Goal: Check status: Check status

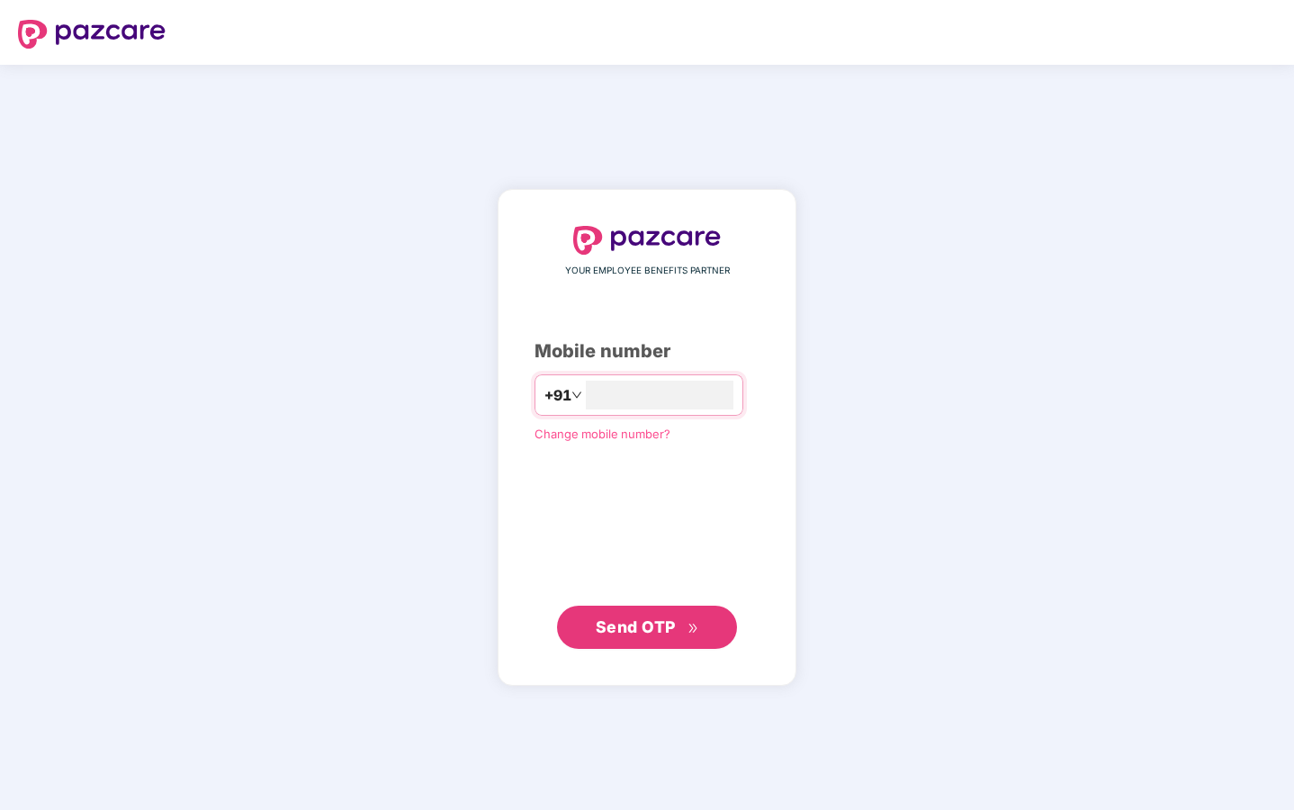
click at [636, 633] on span "Send OTP" at bounding box center [636, 626] width 80 height 19
click at [708, 385] on input "**********" at bounding box center [660, 395] width 148 height 29
click at [708, 386] on input "**********" at bounding box center [660, 395] width 148 height 29
click at [681, 394] on input "**********" at bounding box center [660, 395] width 148 height 29
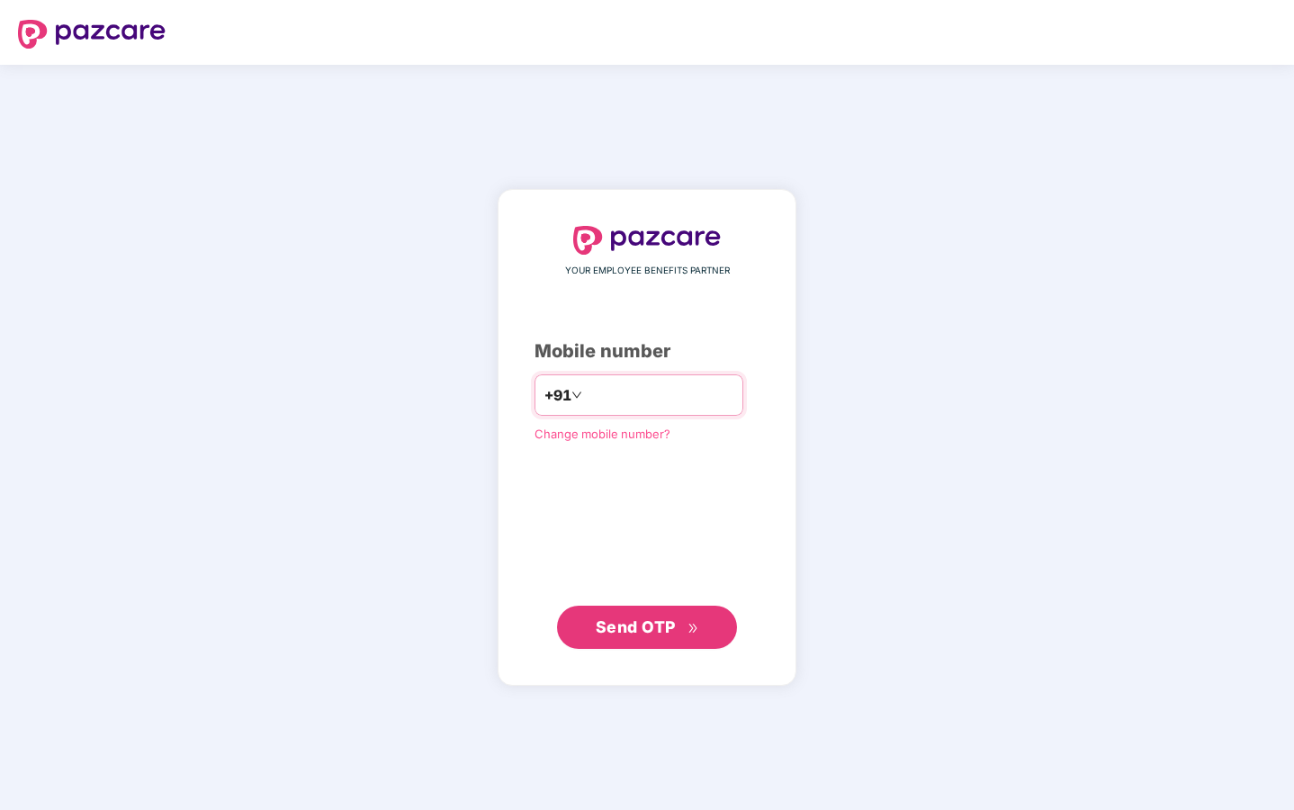
type input "**********"
click at [682, 625] on span "Send OTP" at bounding box center [647, 626] width 103 height 25
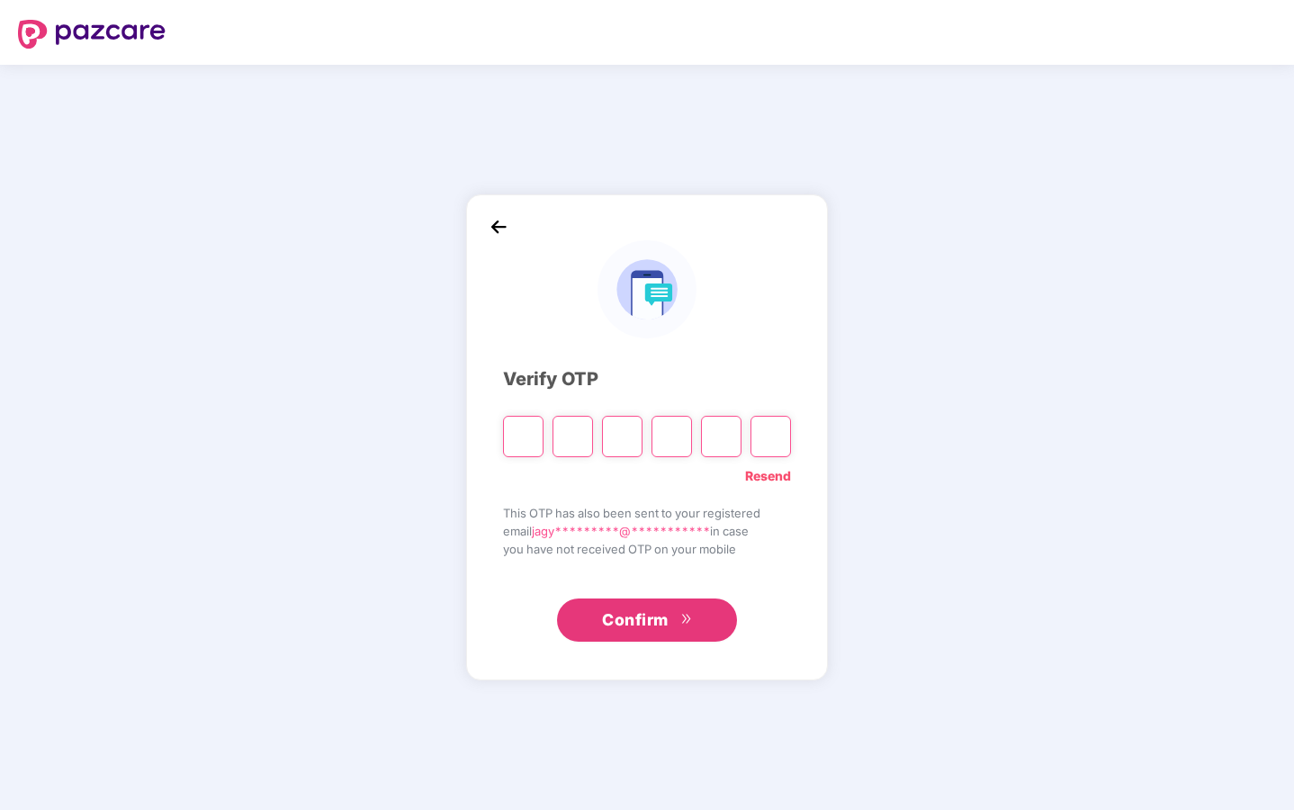
type input "*"
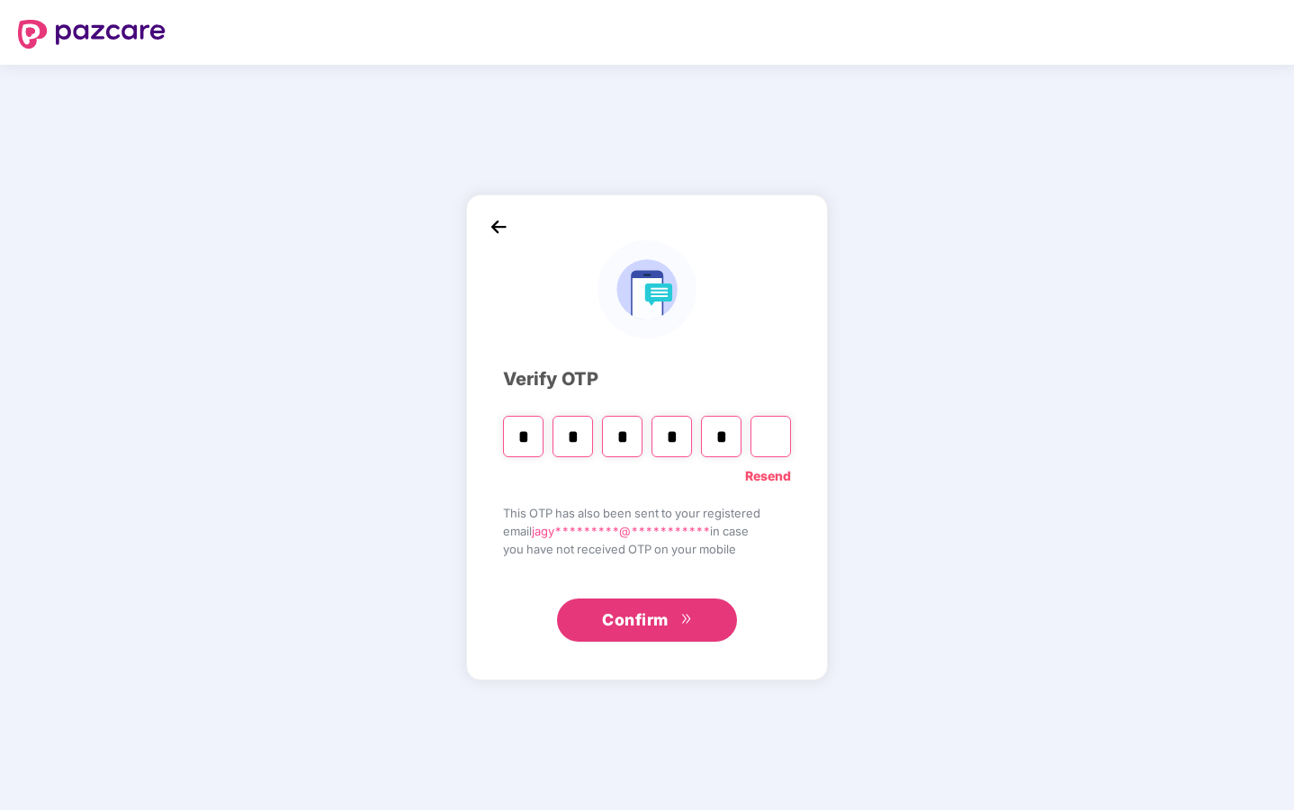
type input "*"
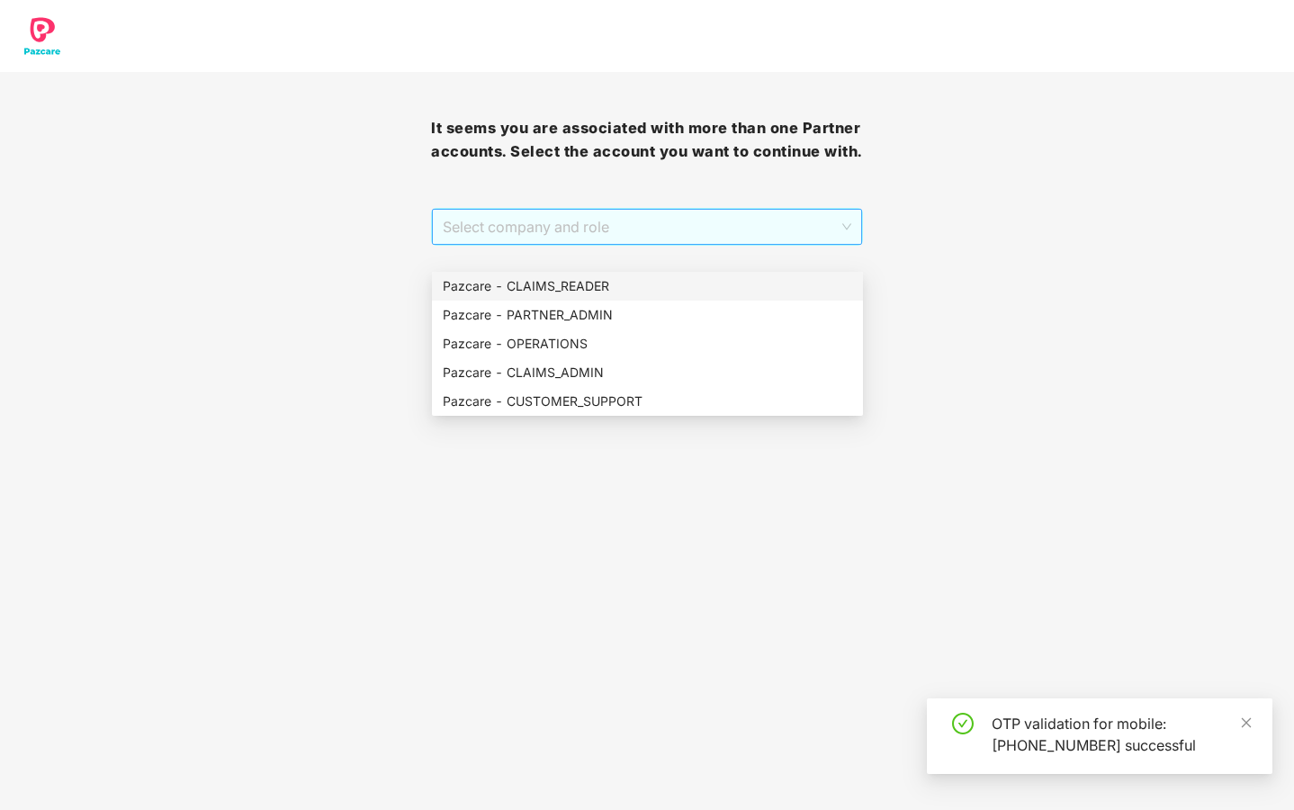
click at [845, 244] on span "Select company and role" at bounding box center [647, 227] width 408 height 34
click at [713, 384] on div "Pazcare - CLAIMS_ADMIN" at bounding box center [647, 372] width 431 height 29
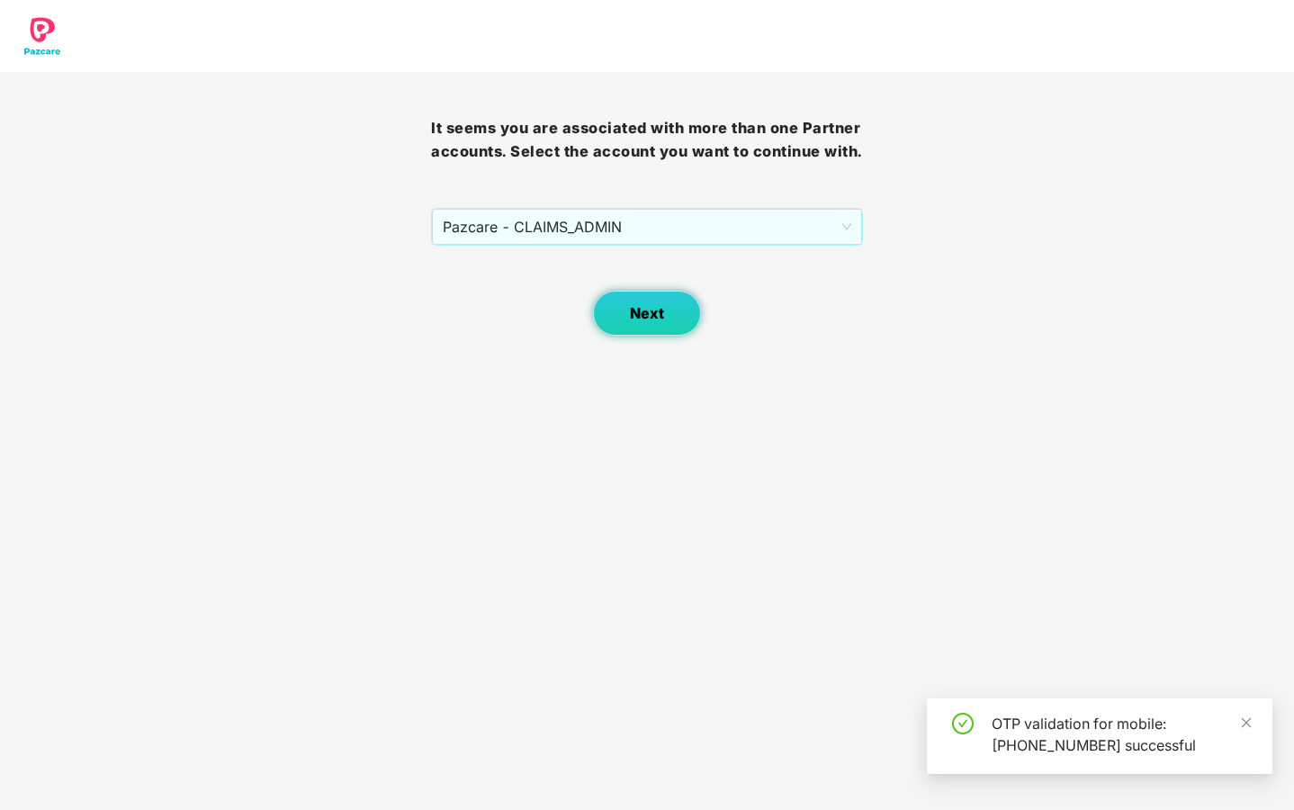
click at [671, 336] on button "Next" at bounding box center [647, 313] width 108 height 45
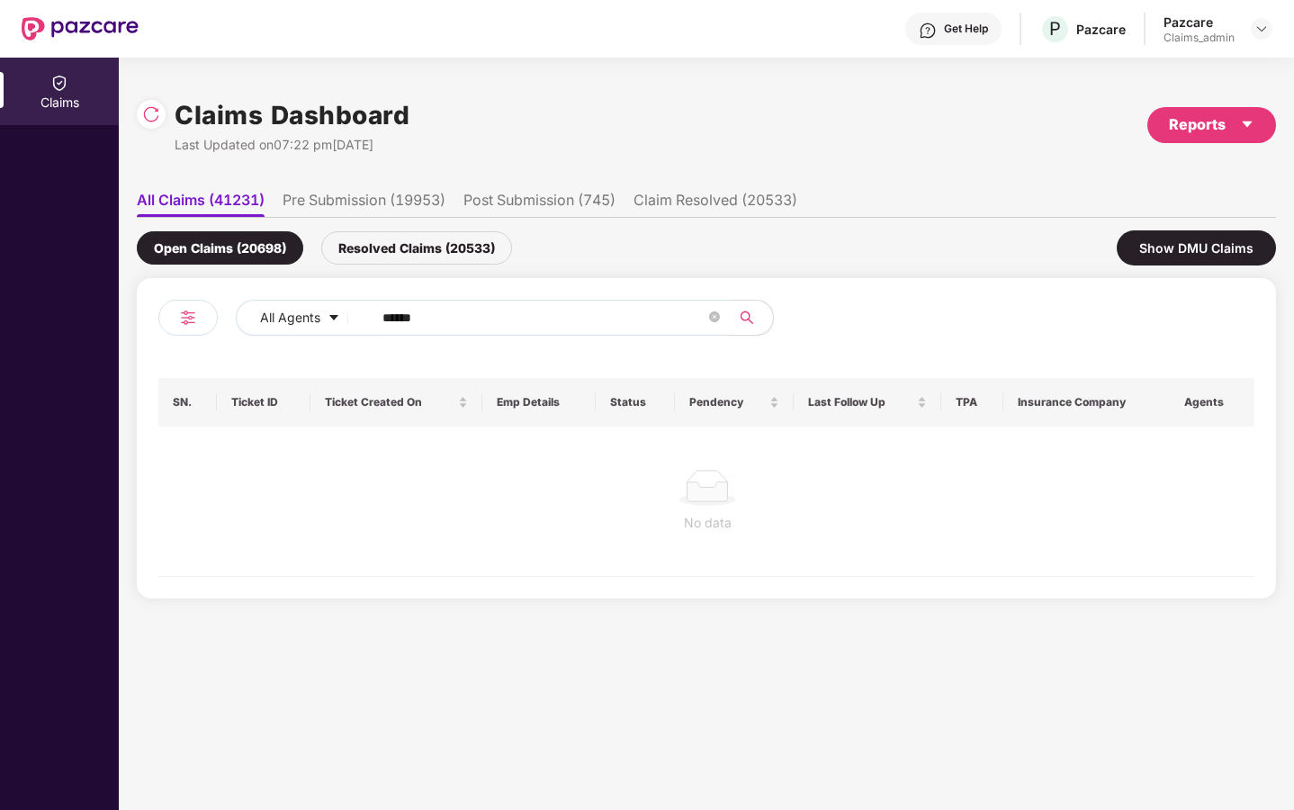
click at [564, 320] on input "******" at bounding box center [543, 317] width 323 height 27
paste input "*"
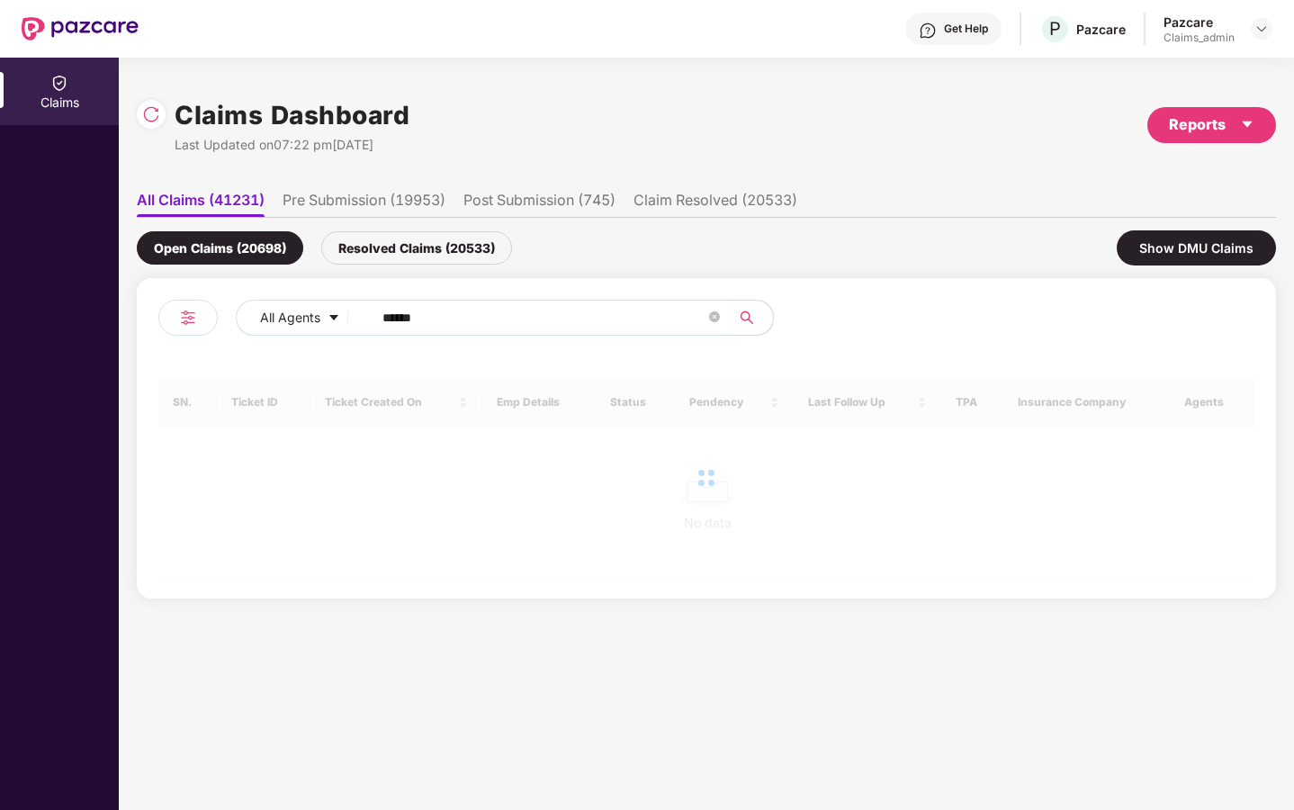
type input "******"
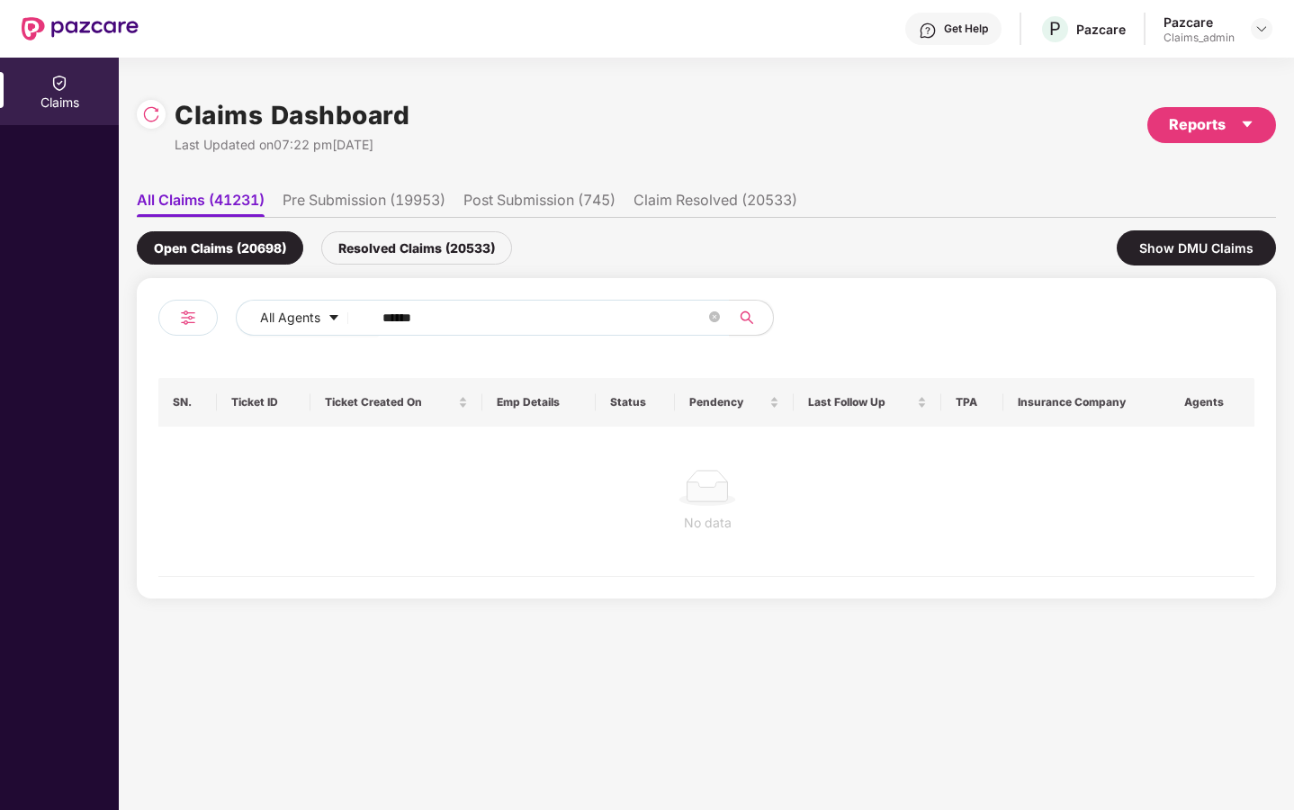
click at [438, 250] on div "Resolved Claims (20533)" at bounding box center [416, 247] width 191 height 33
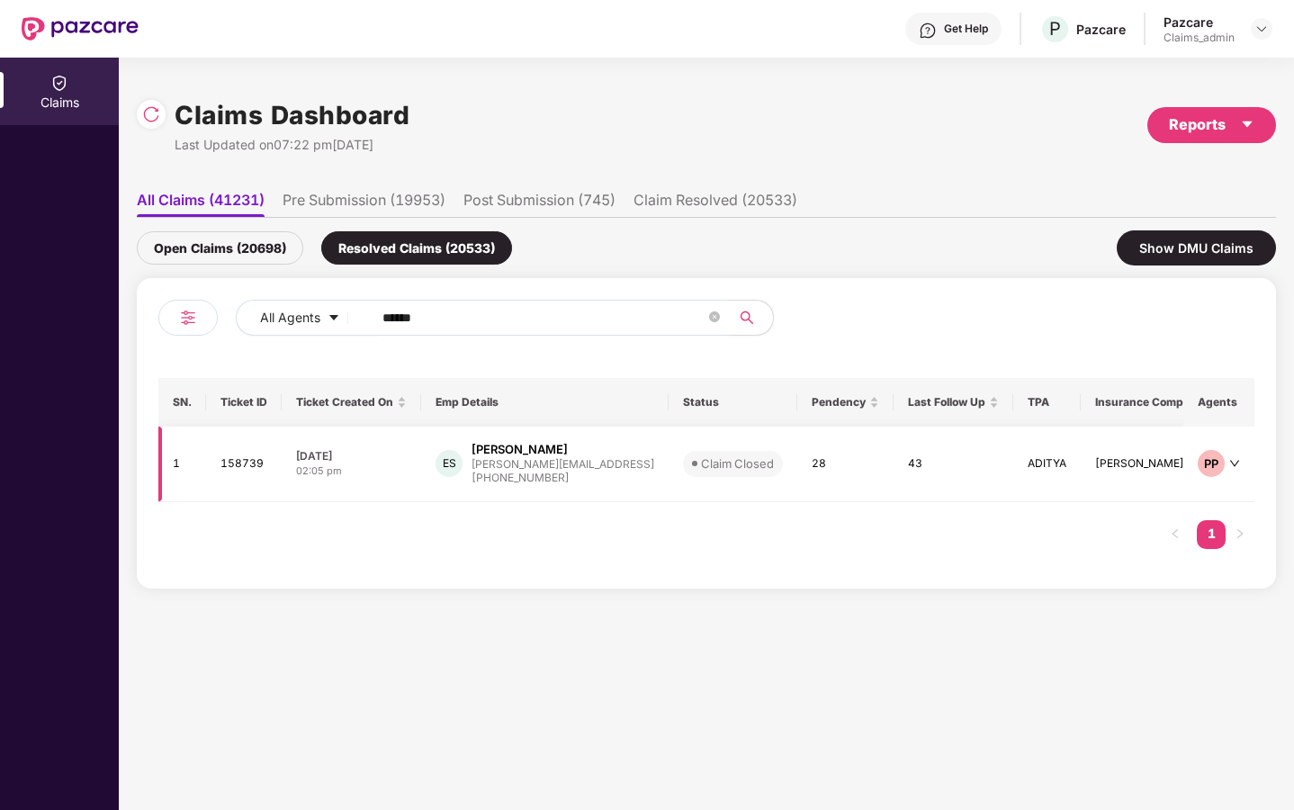
click at [334, 458] on div "16 Jul 2025" at bounding box center [351, 455] width 111 height 15
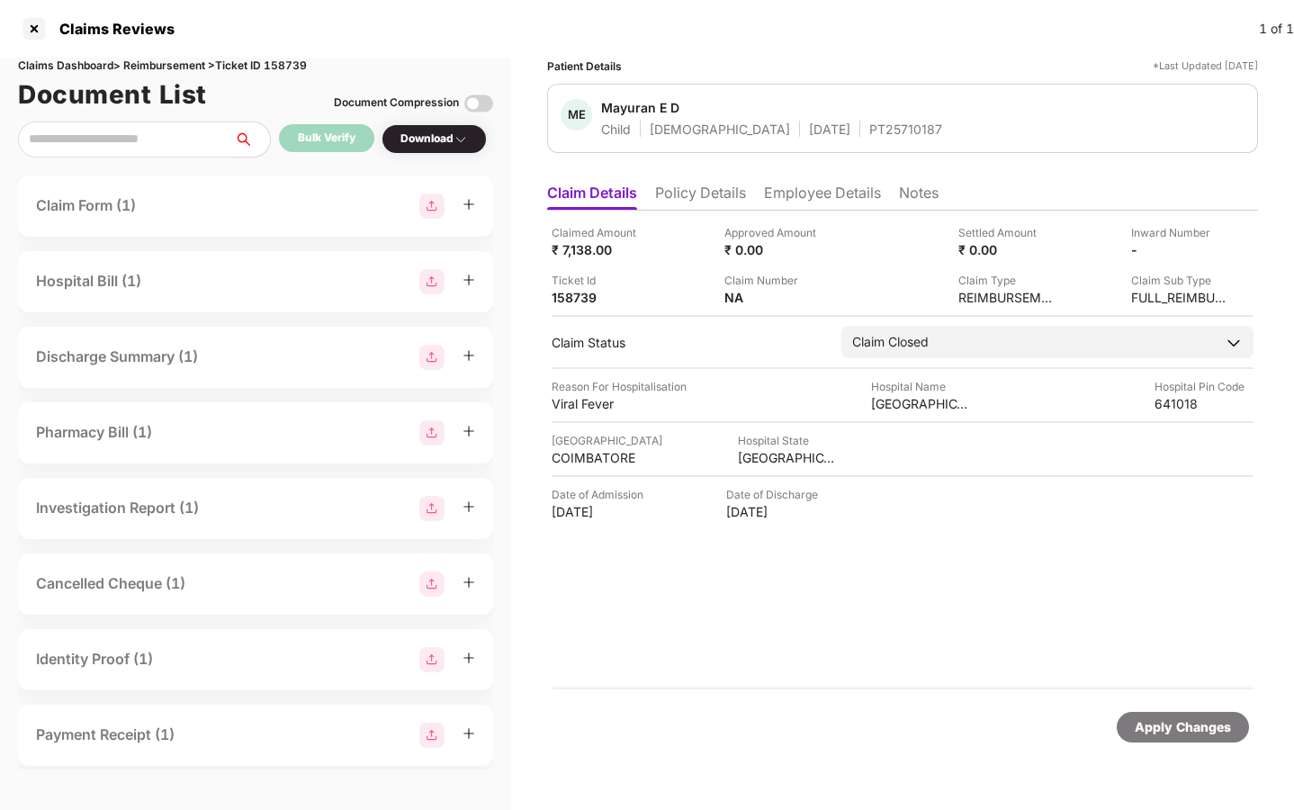
click at [127, 202] on div "Claim Form (1)" at bounding box center [86, 205] width 100 height 22
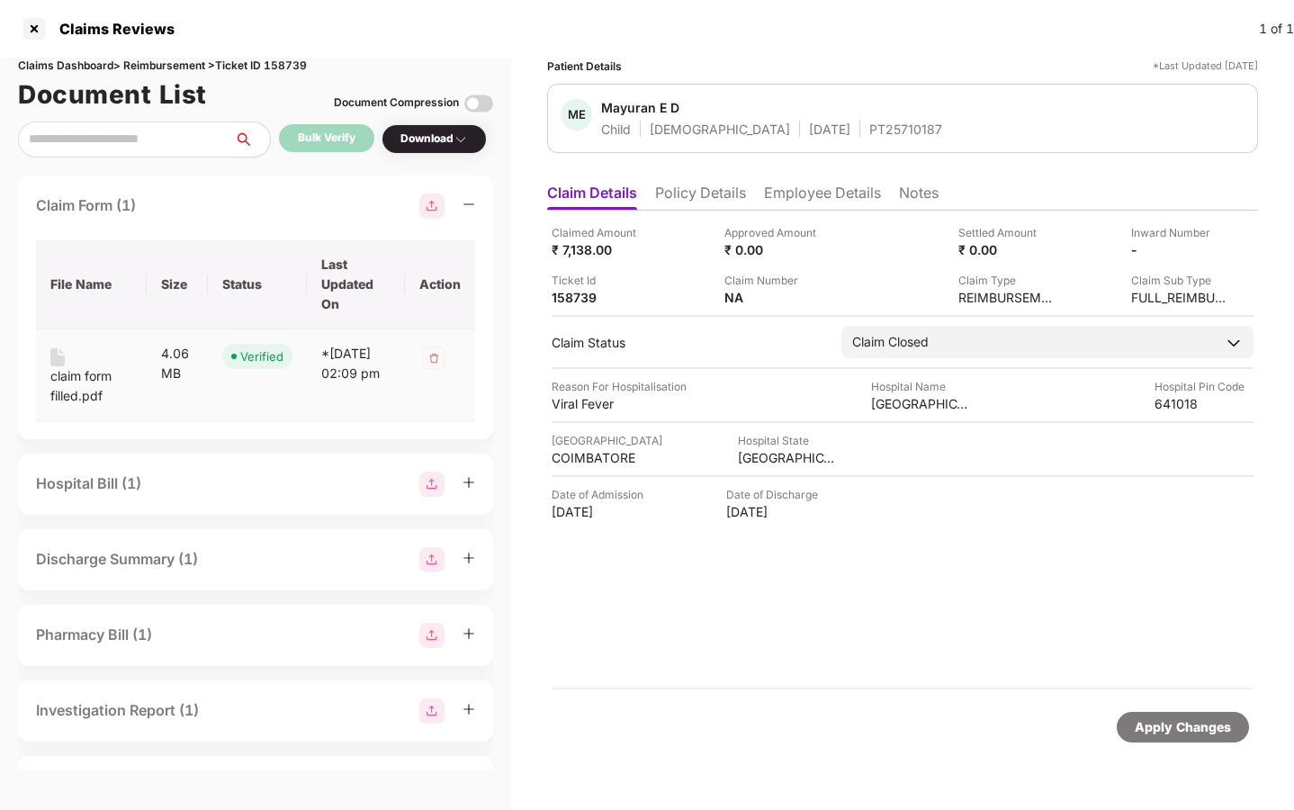
click at [96, 373] on div "claim form filled.pdf" at bounding box center [91, 386] width 82 height 40
click at [184, 480] on div "Hospital Bill (1)" at bounding box center [255, 483] width 439 height 25
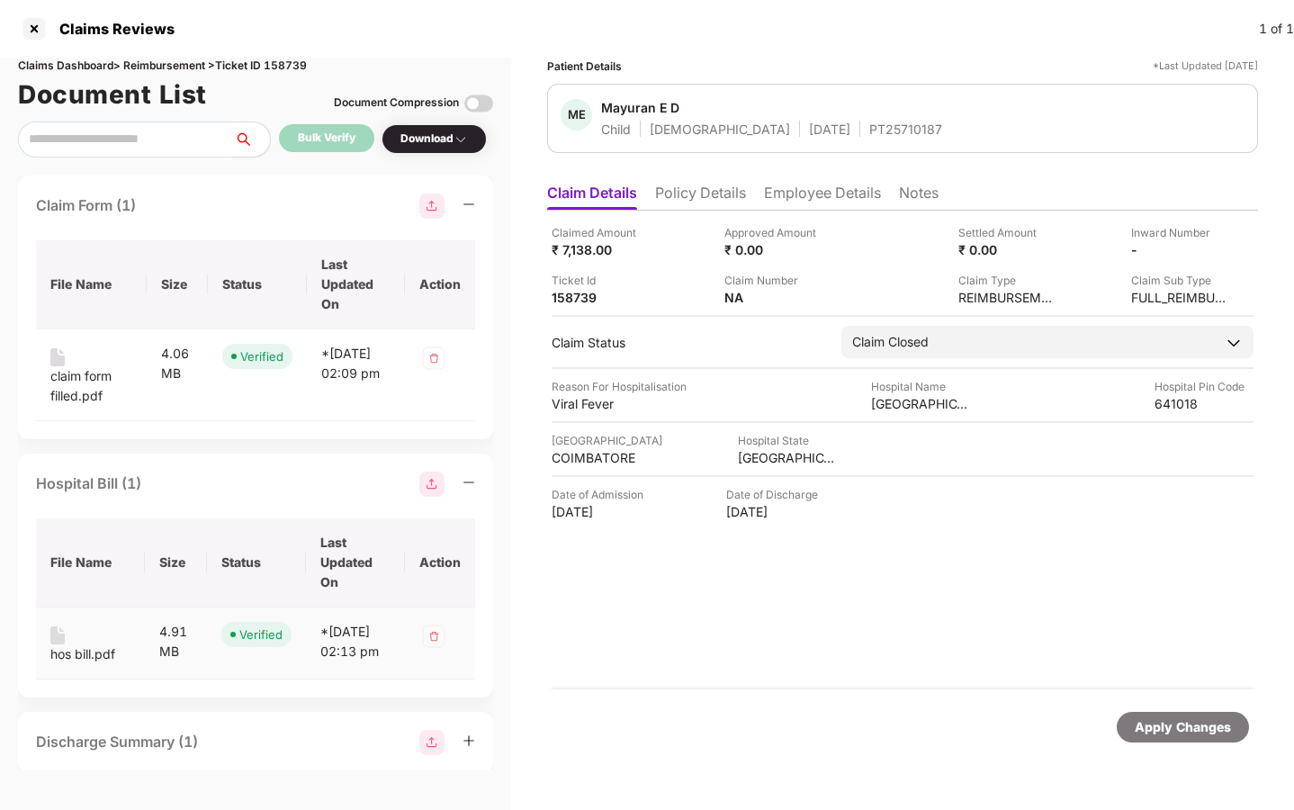
click at [84, 652] on div "hos bill.pdf" at bounding box center [82, 654] width 65 height 20
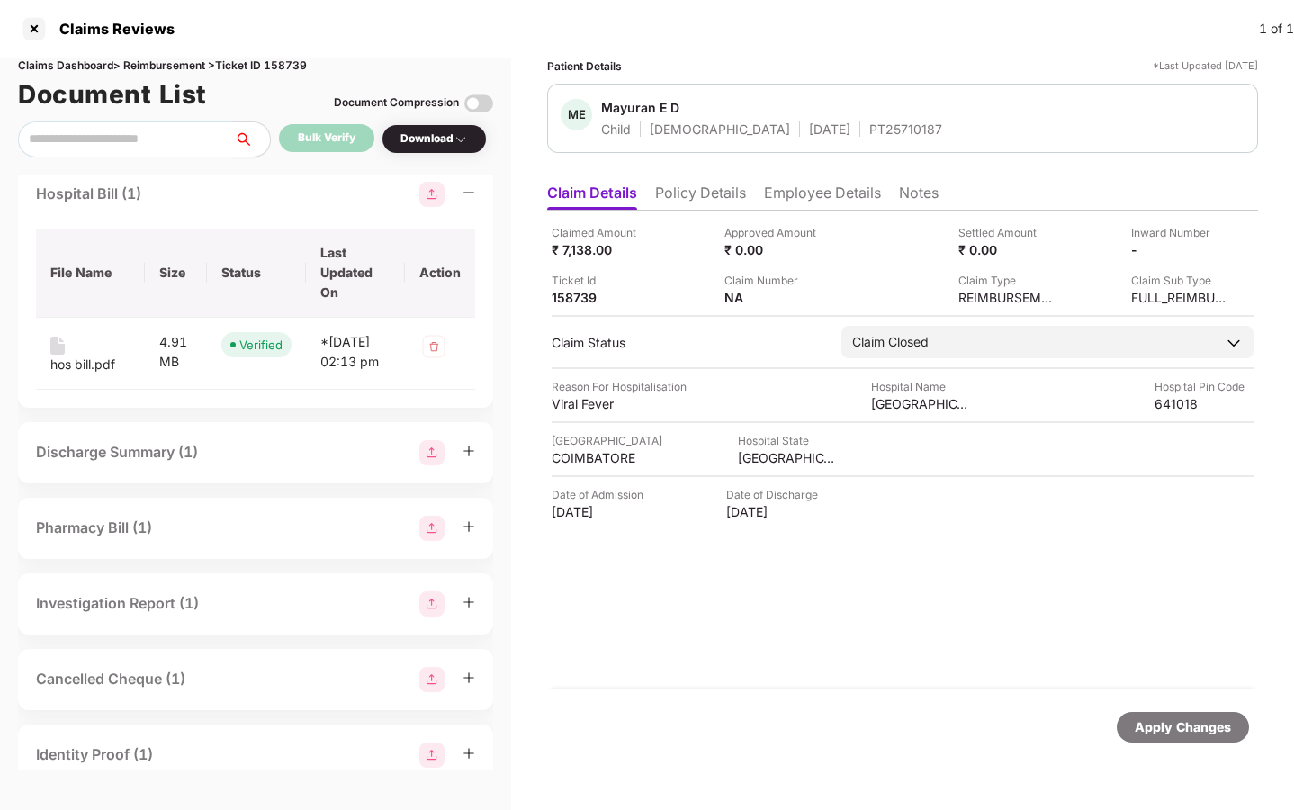
scroll to position [292, 0]
click at [231, 462] on div "Discharge Summary (1)" at bounding box center [255, 449] width 439 height 25
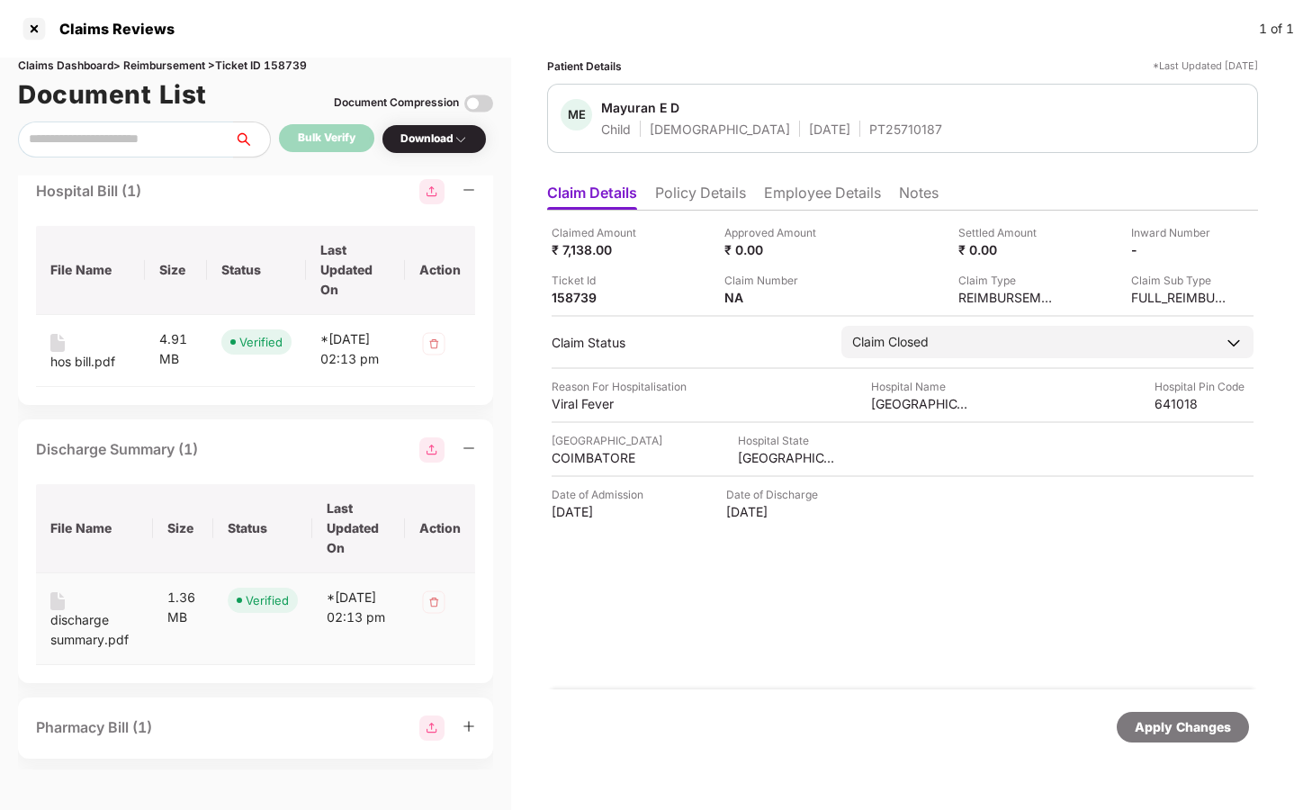
click at [77, 638] on div "discharge summary.pdf" at bounding box center [94, 630] width 88 height 40
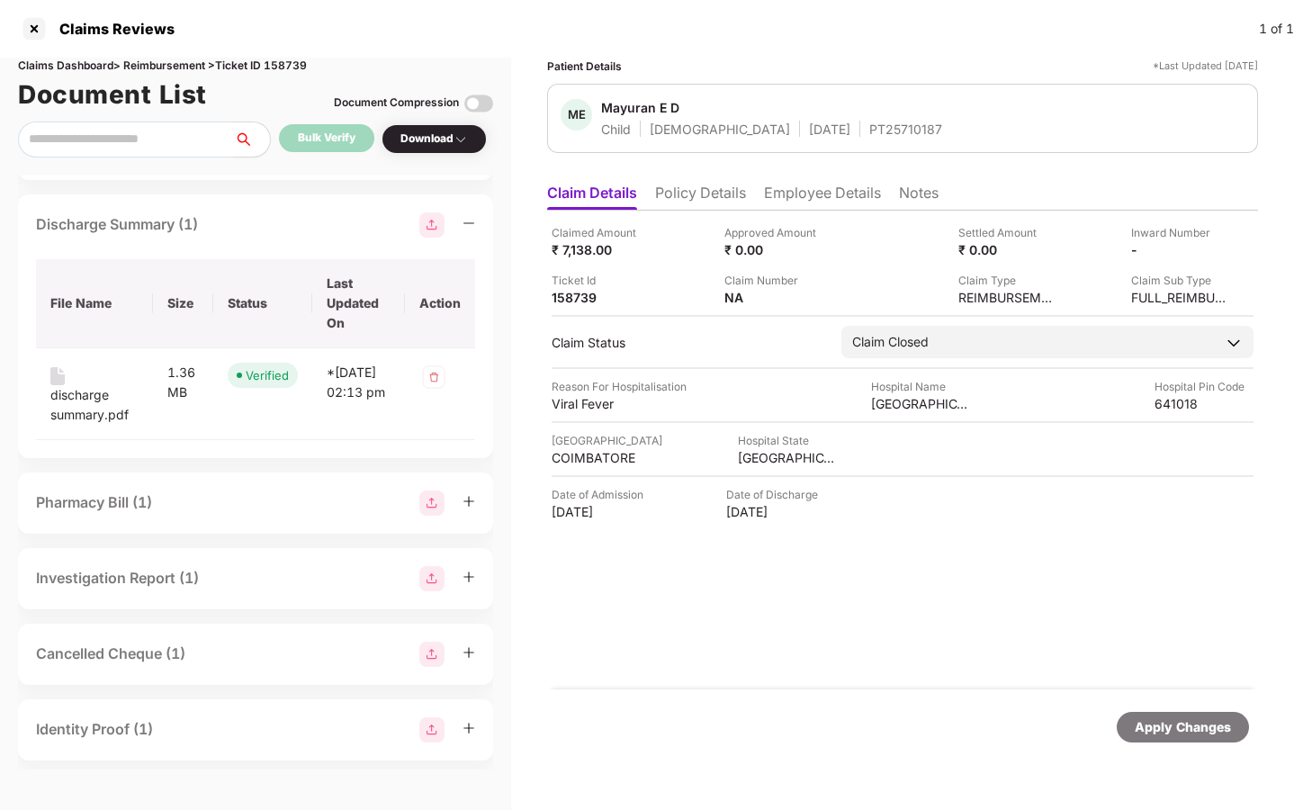
scroll to position [524, 0]
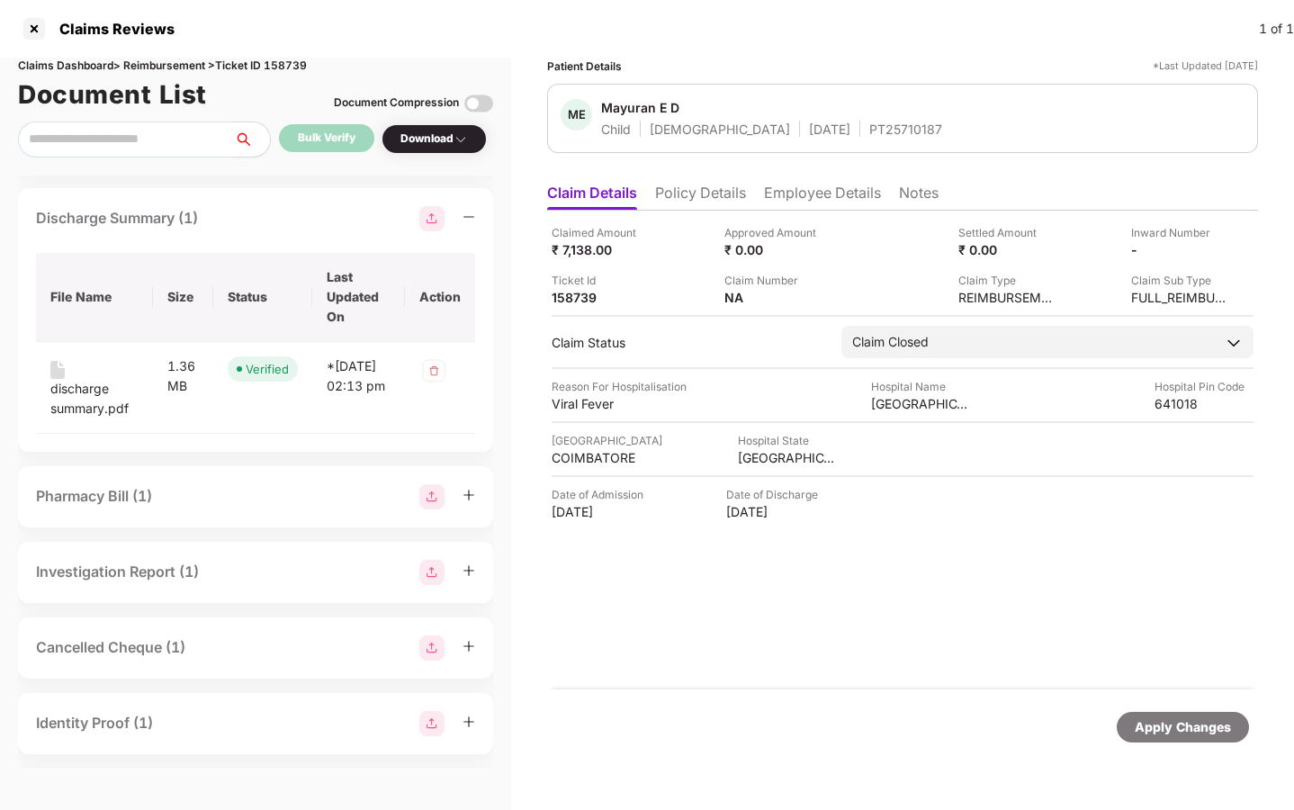
click at [271, 509] on div "Pharmacy Bill (1)" at bounding box center [255, 496] width 439 height 25
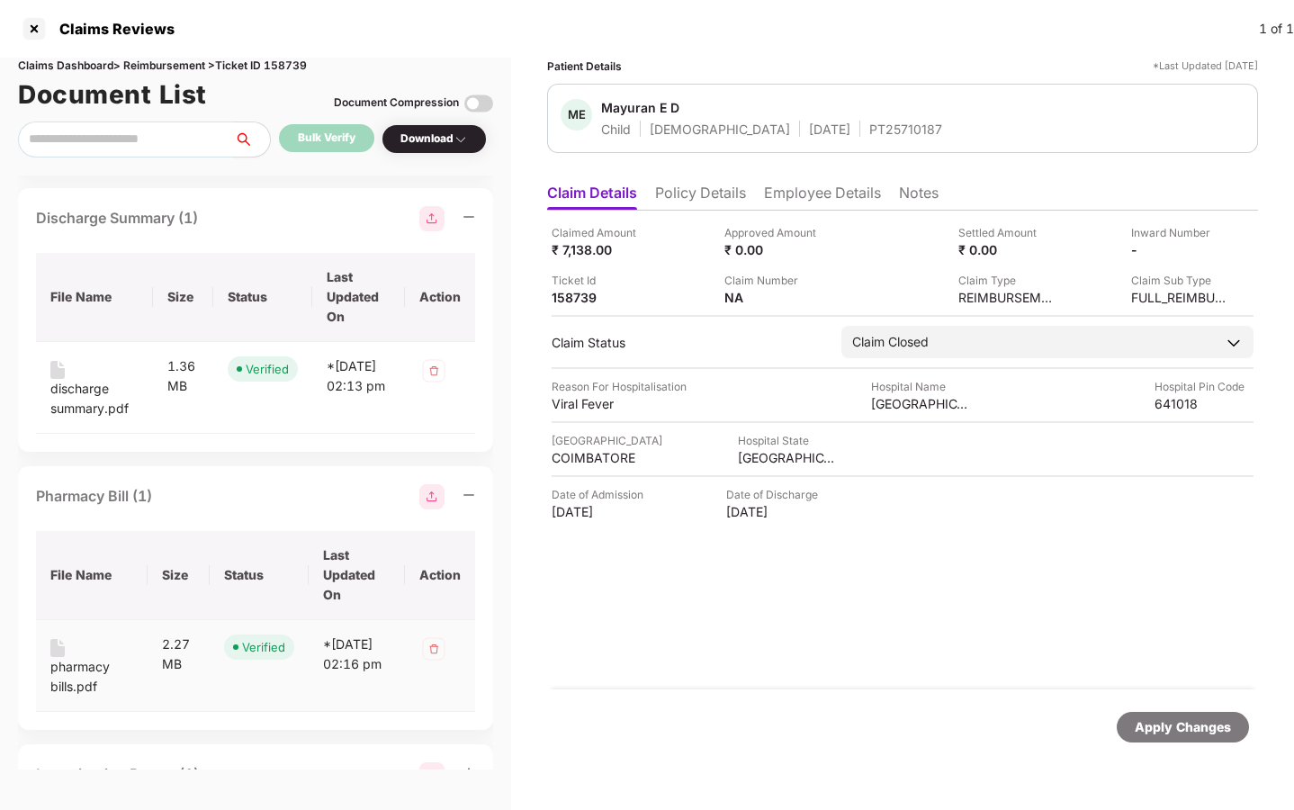
click at [85, 684] on div "pharmacy bills.pdf" at bounding box center [91, 677] width 83 height 40
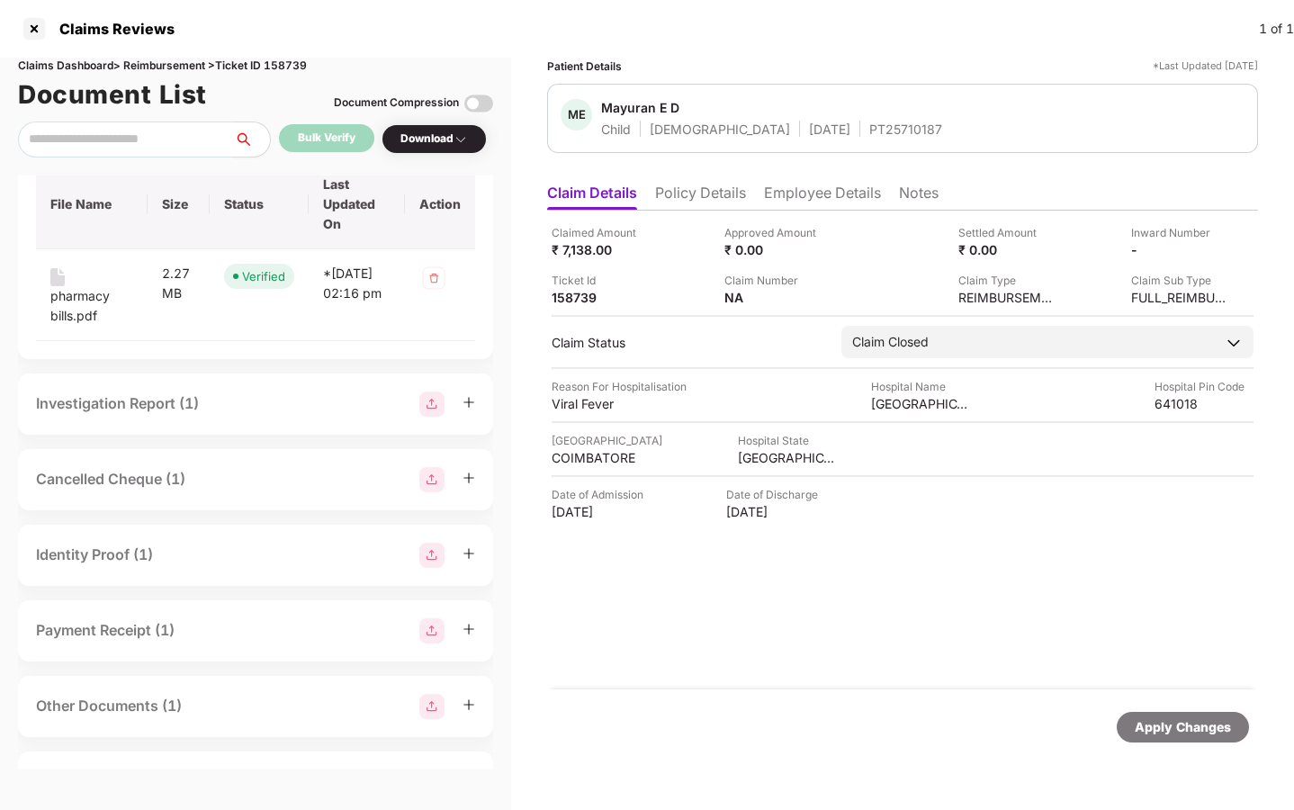
scroll to position [900, 0]
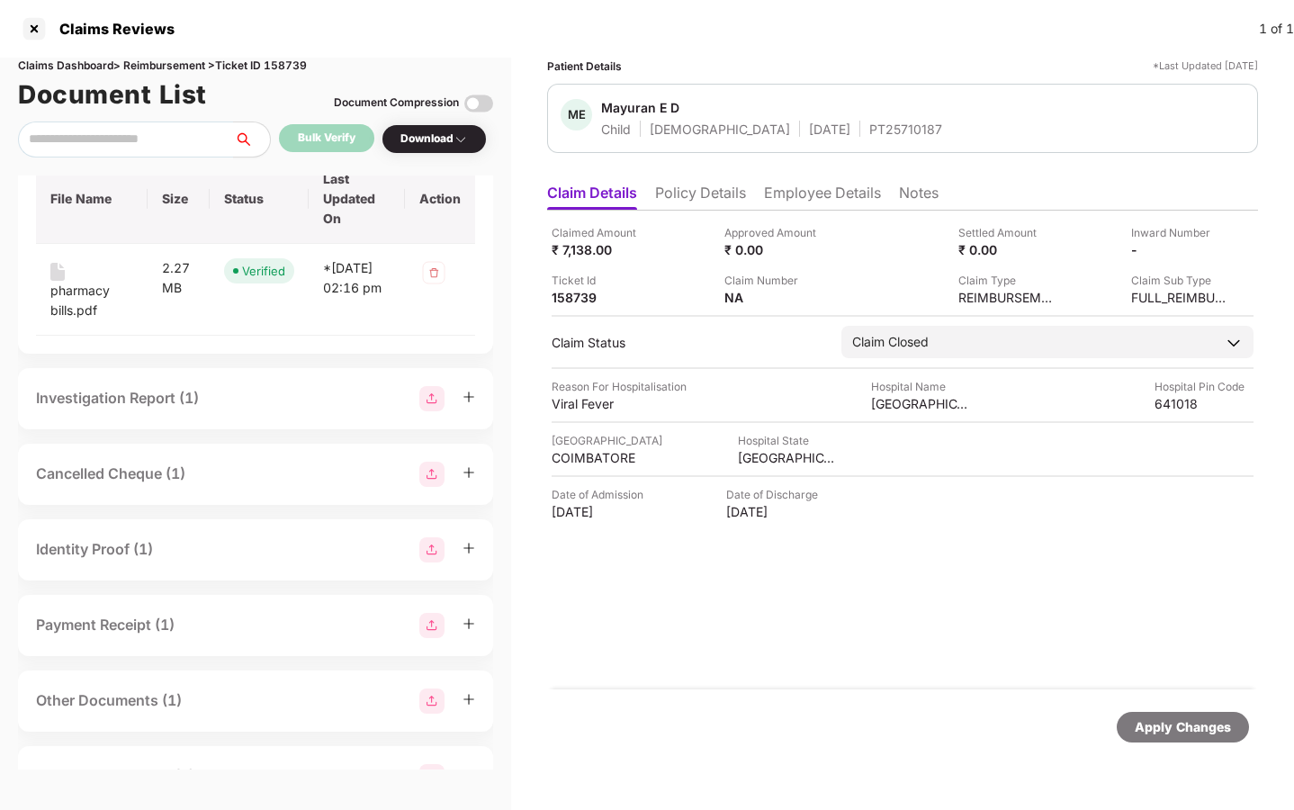
click at [336, 638] on div "Payment Receipt (1)" at bounding box center [255, 625] width 439 height 25
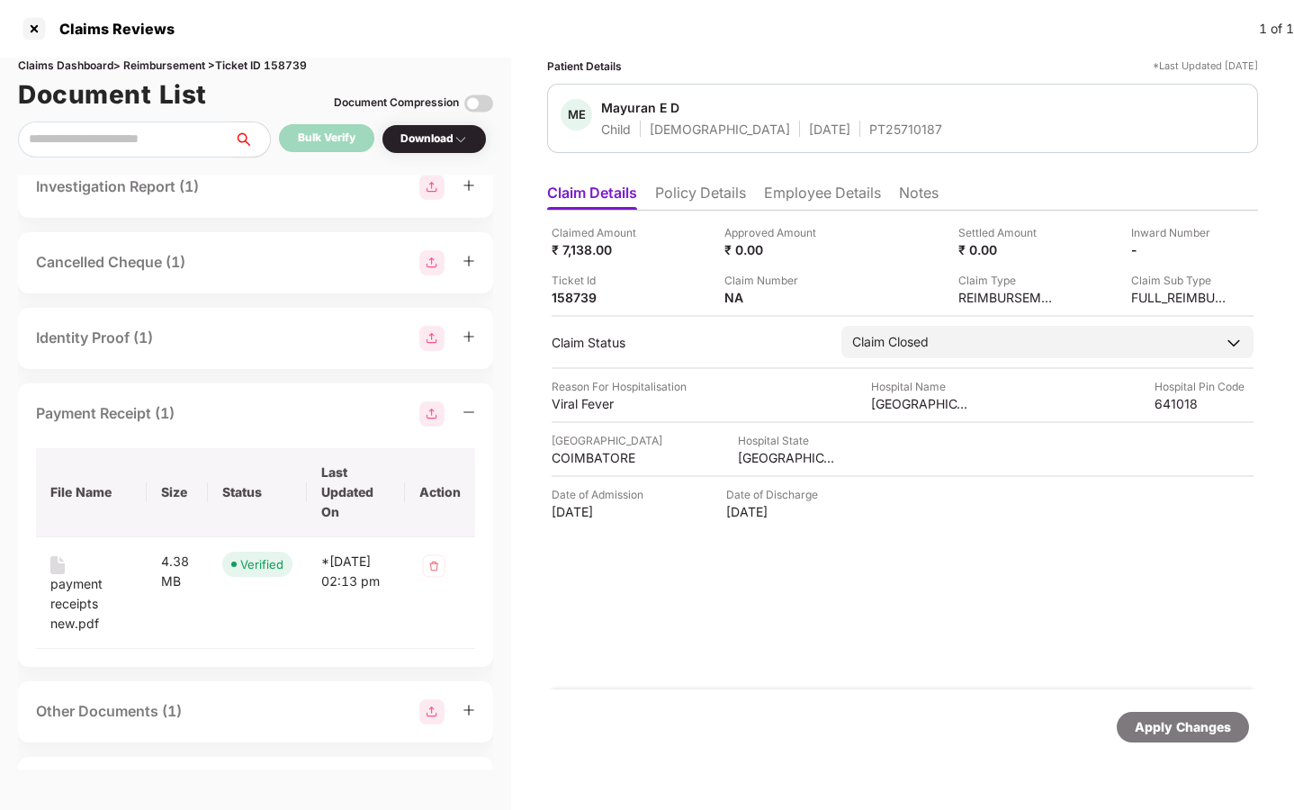
scroll to position [1116, 0]
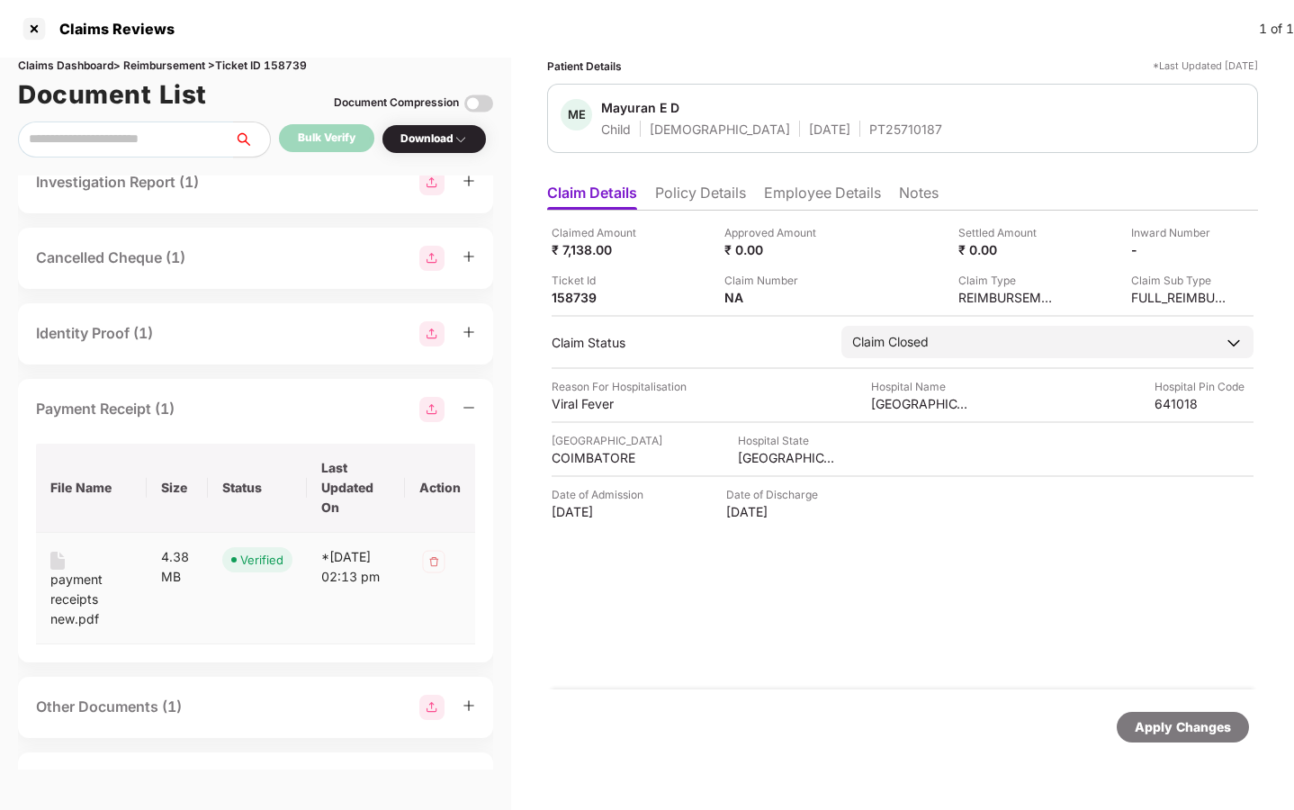
click at [80, 597] on div "payment receipts new.pdf" at bounding box center [91, 599] width 82 height 59
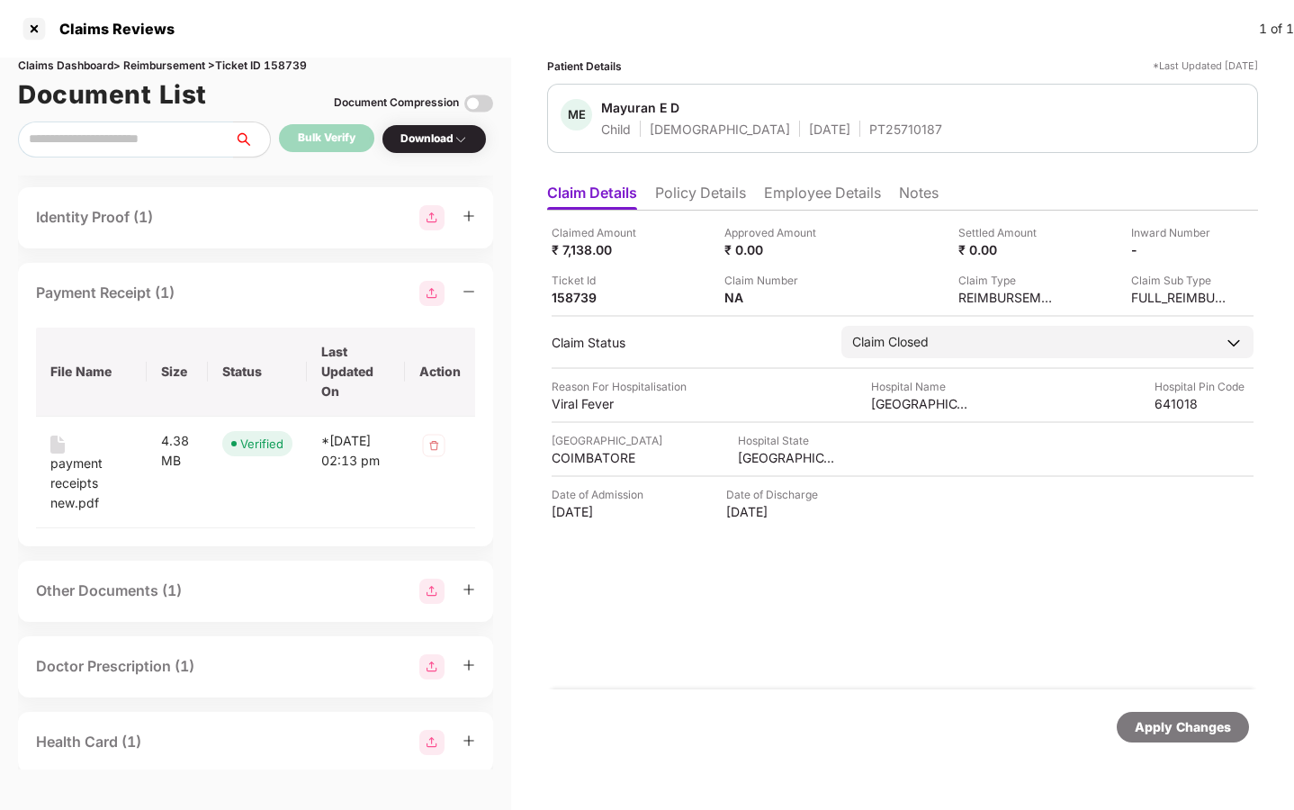
scroll to position [1267, 0]
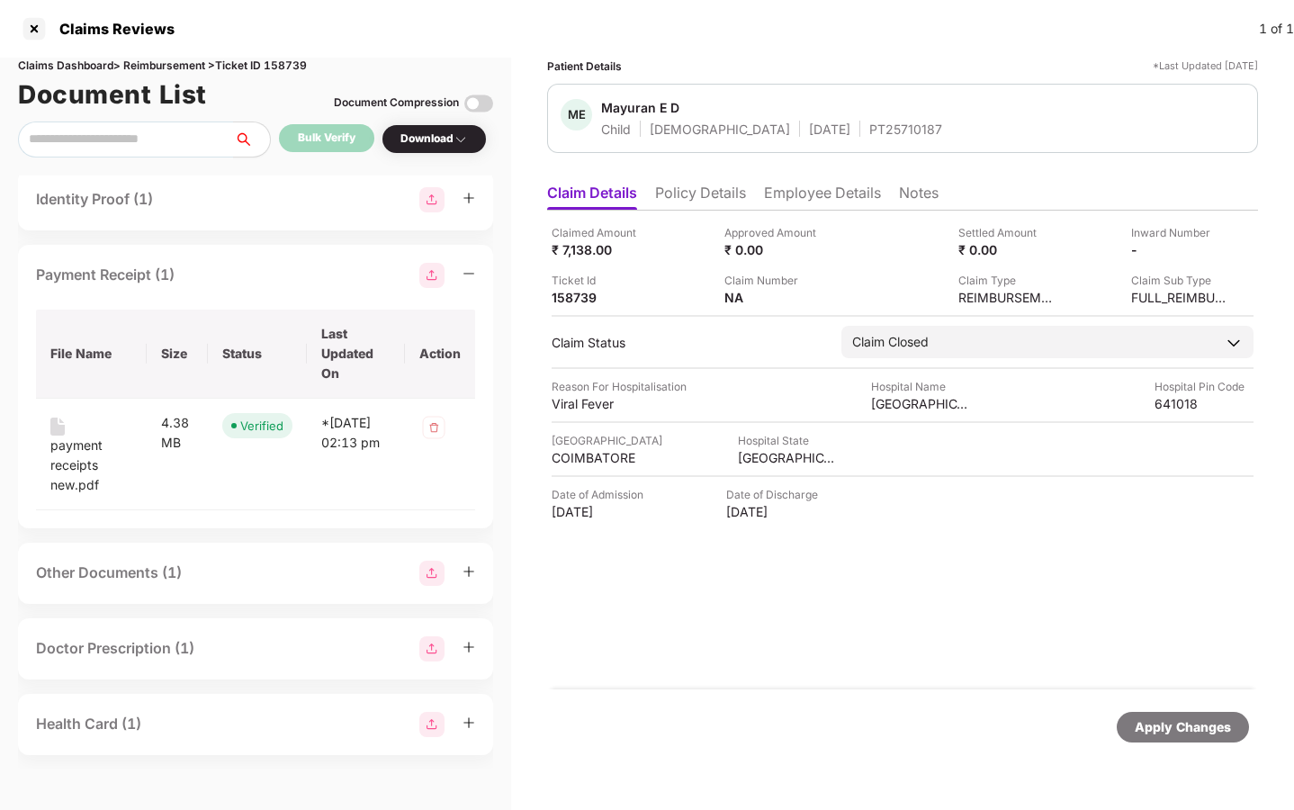
click at [219, 646] on div "Doctor Prescription (1)" at bounding box center [255, 648] width 439 height 25
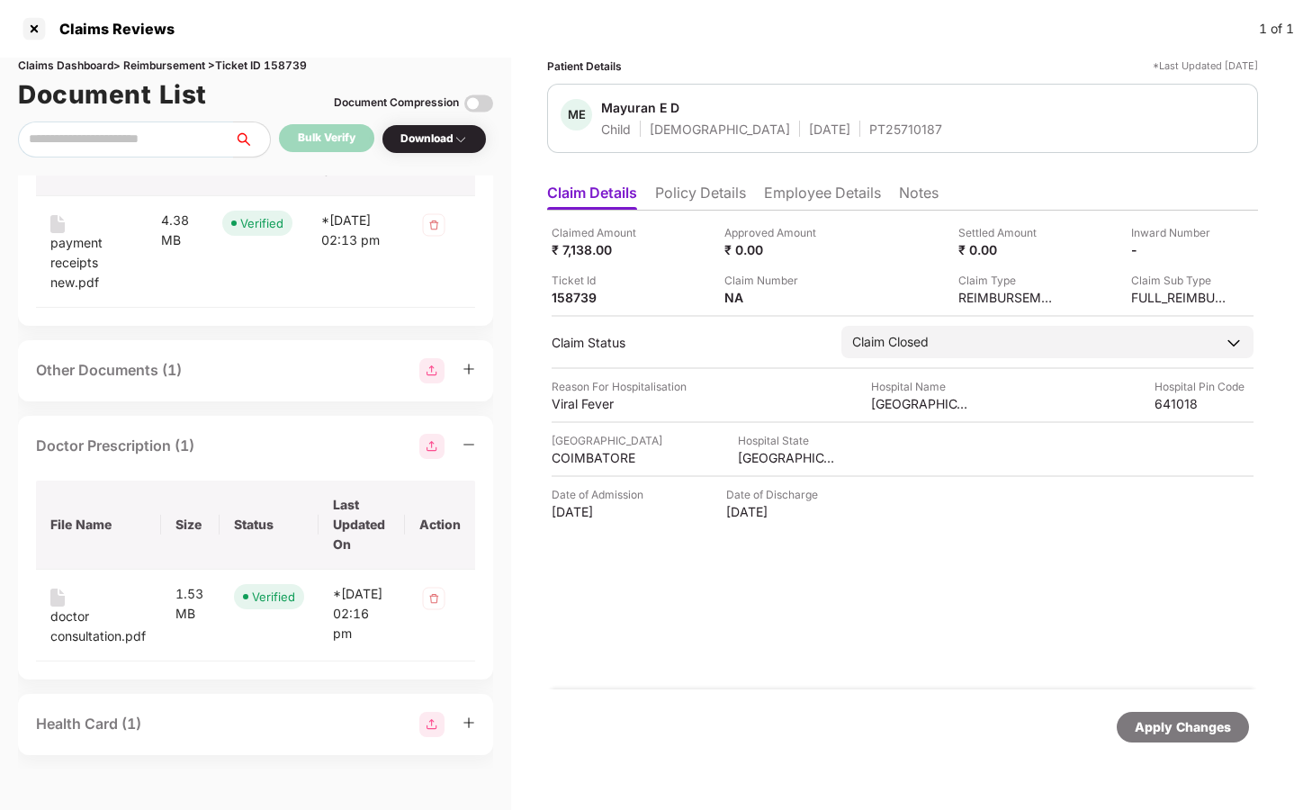
scroll to position [1471, 0]
click at [79, 629] on div "doctor consultation.pdf" at bounding box center [98, 626] width 96 height 40
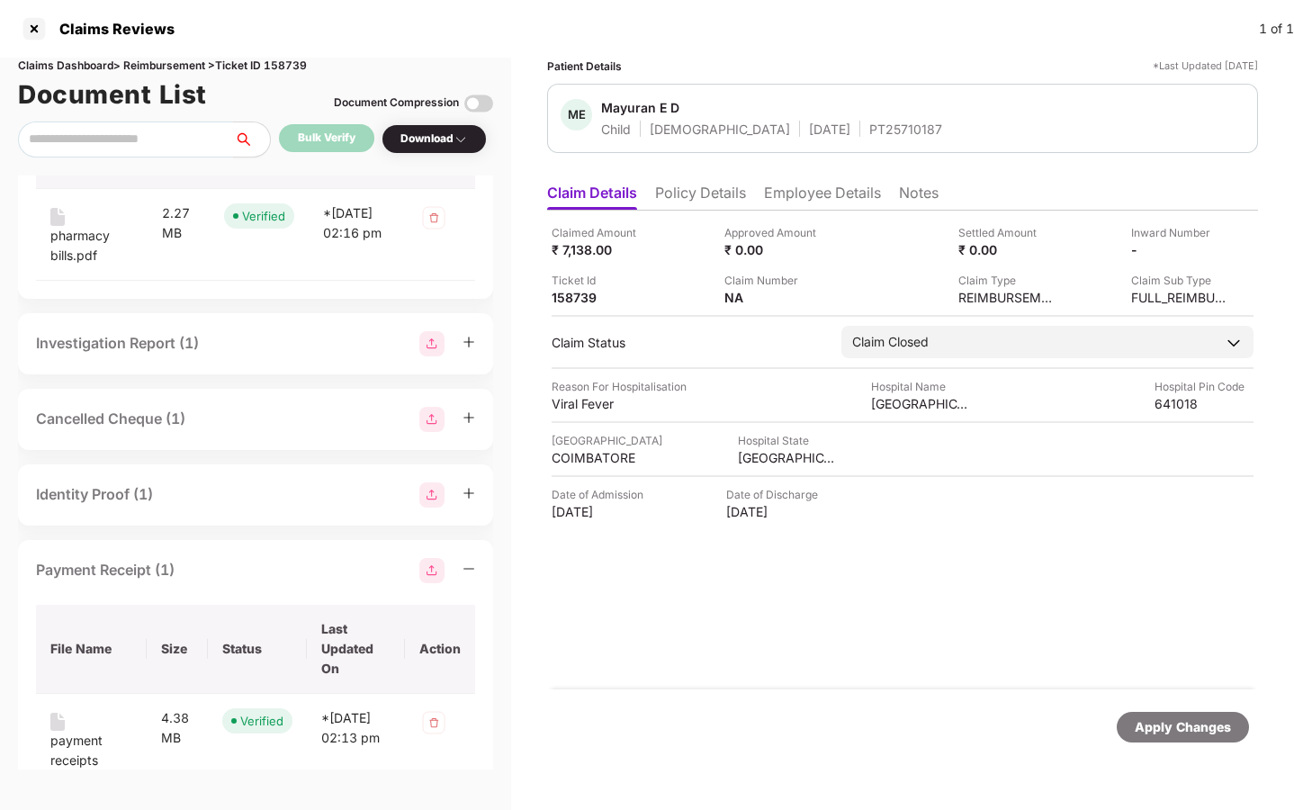
scroll to position [926, 0]
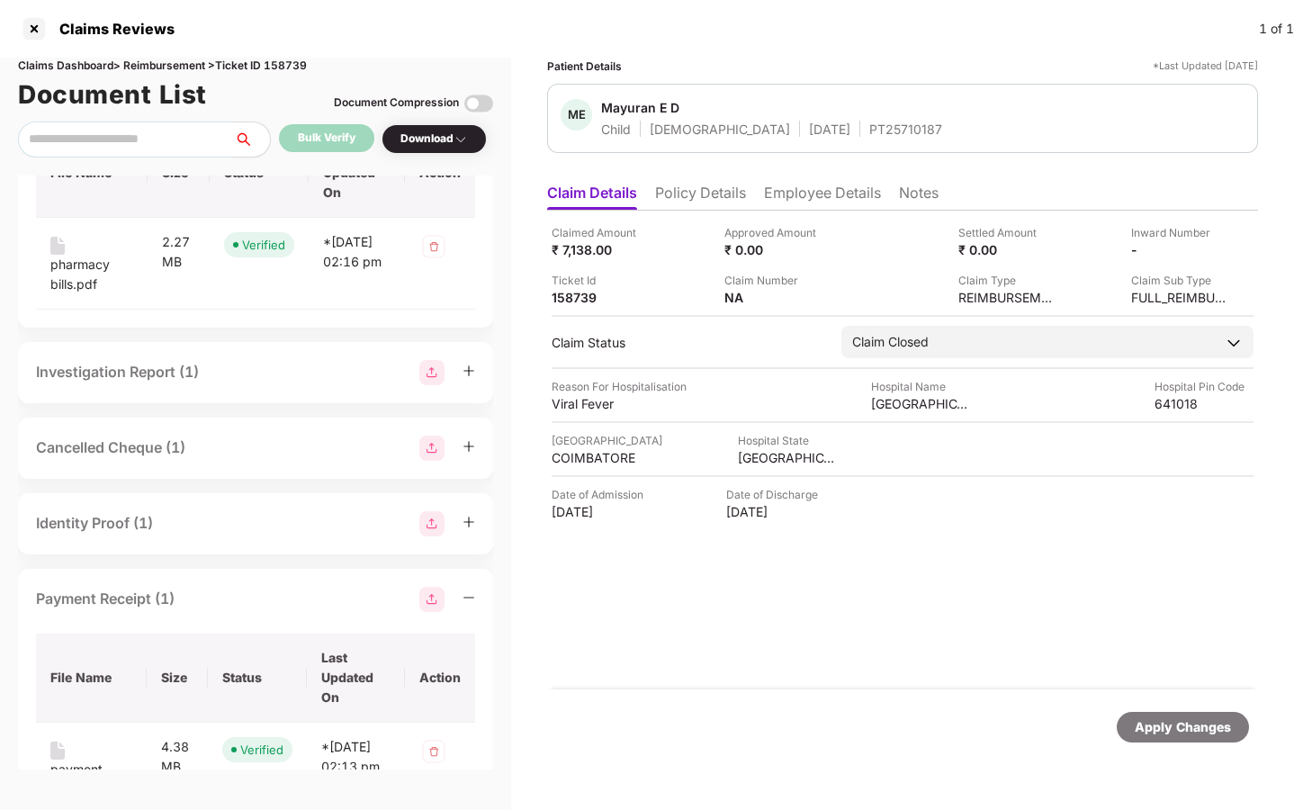
click at [152, 383] on div "Investigation Report (1)" at bounding box center [117, 372] width 163 height 22
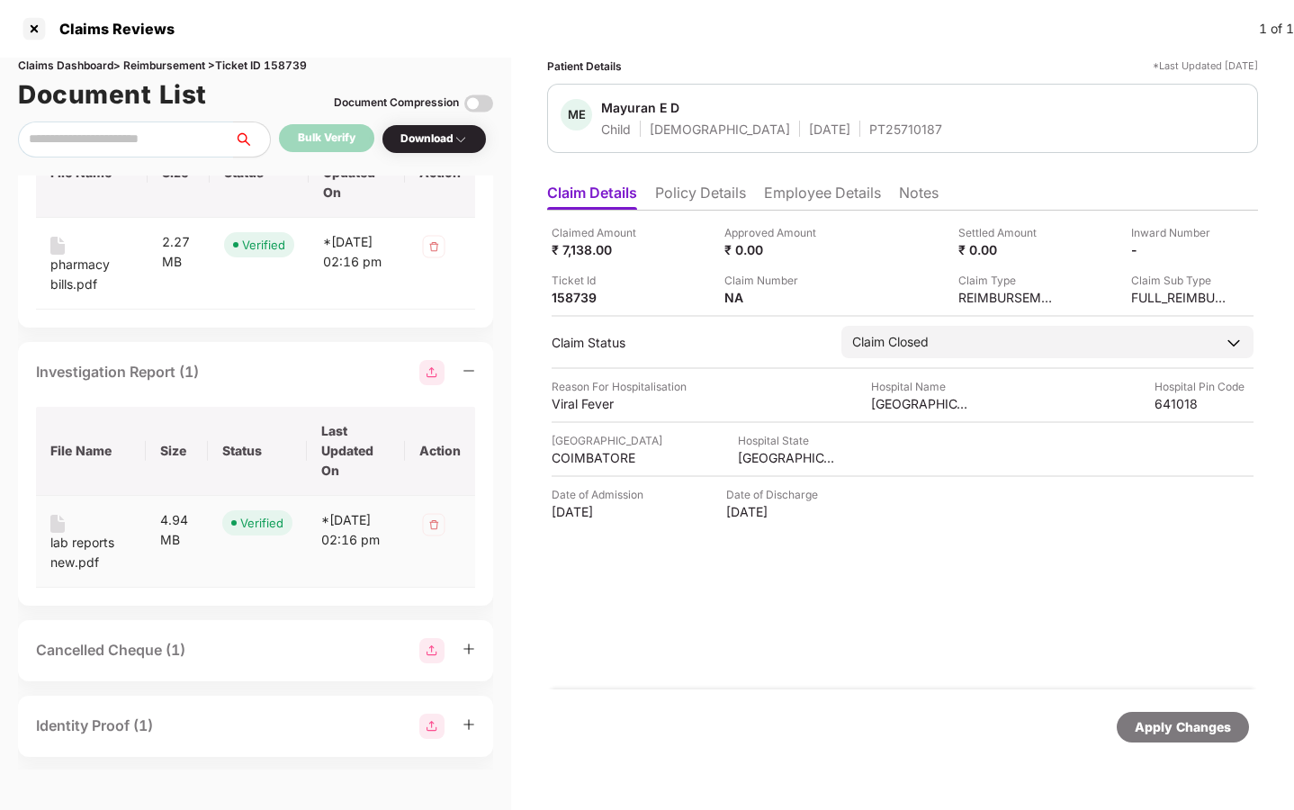
click at [79, 557] on div "lab reports new.pdf" at bounding box center [90, 553] width 81 height 40
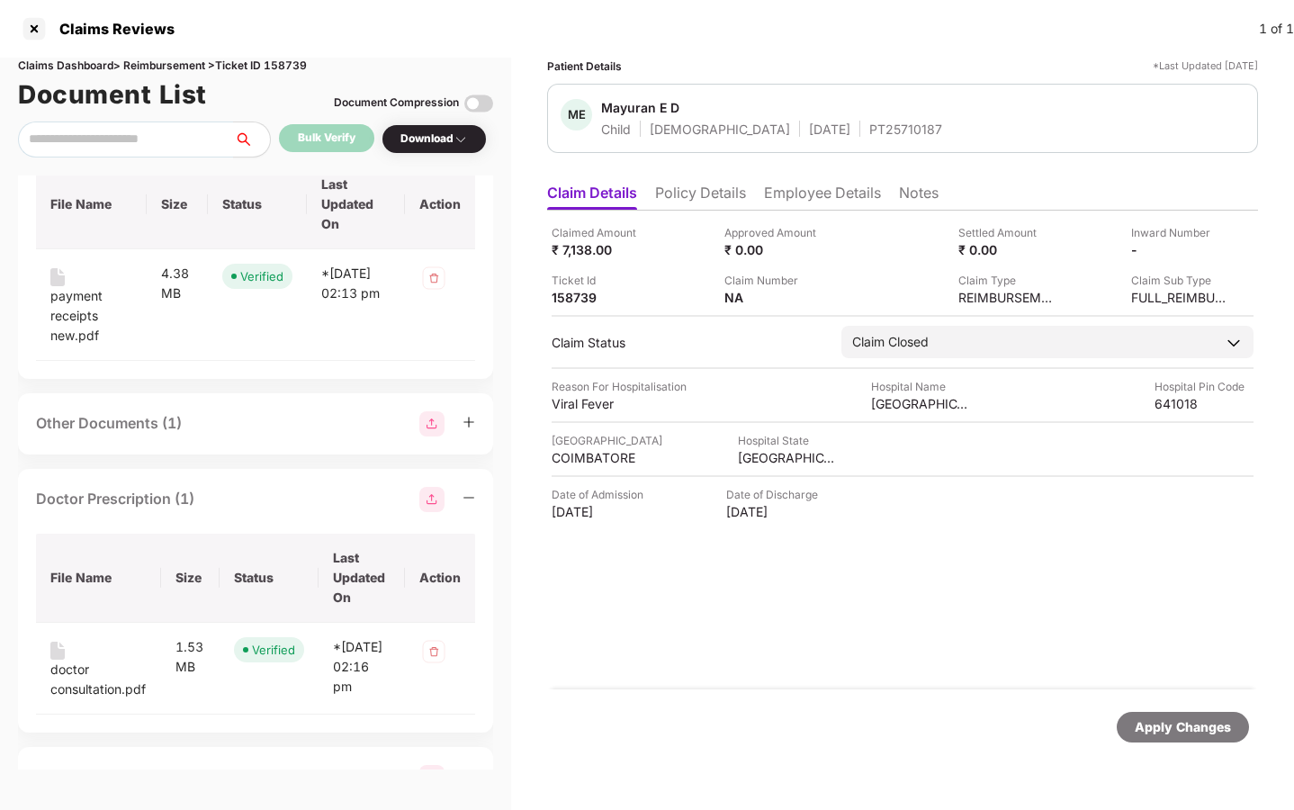
scroll to position [1587, 0]
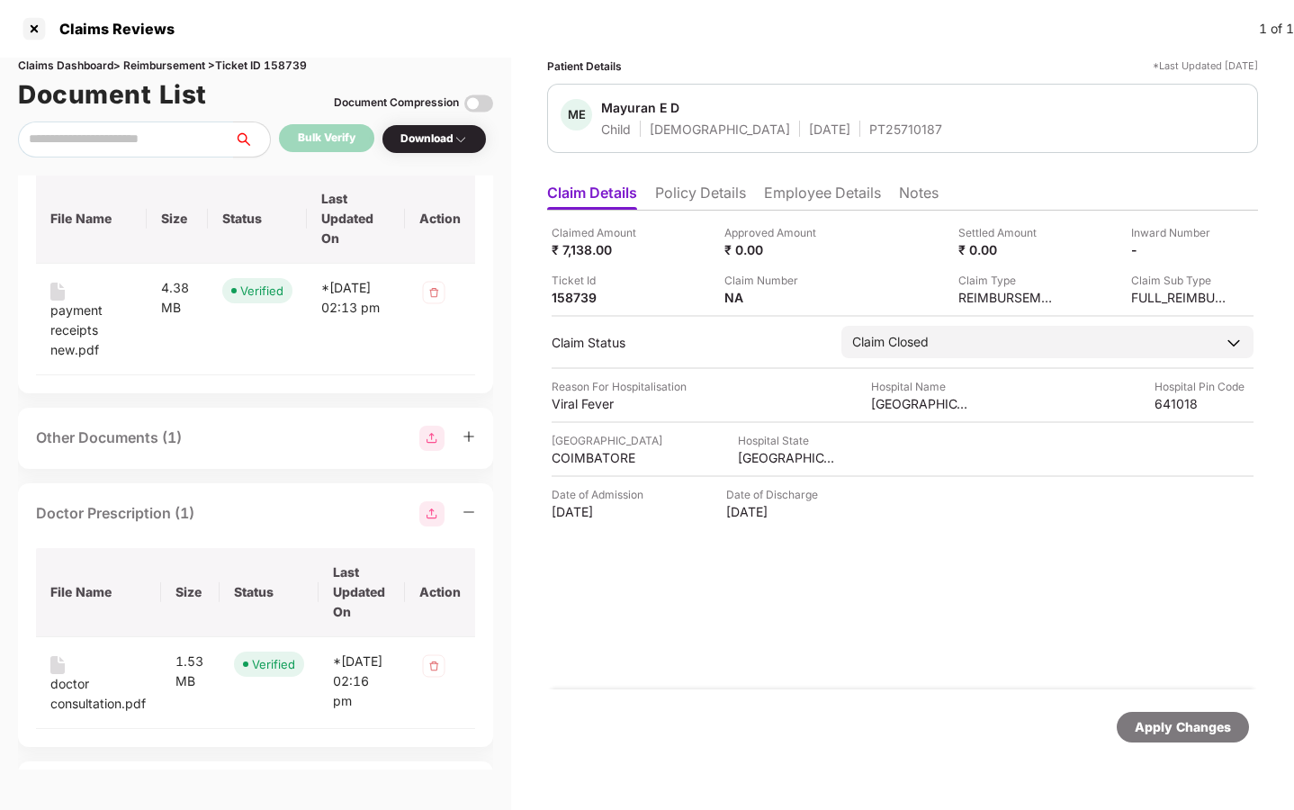
click at [228, 451] on div "Other Documents (1)" at bounding box center [255, 438] width 439 height 25
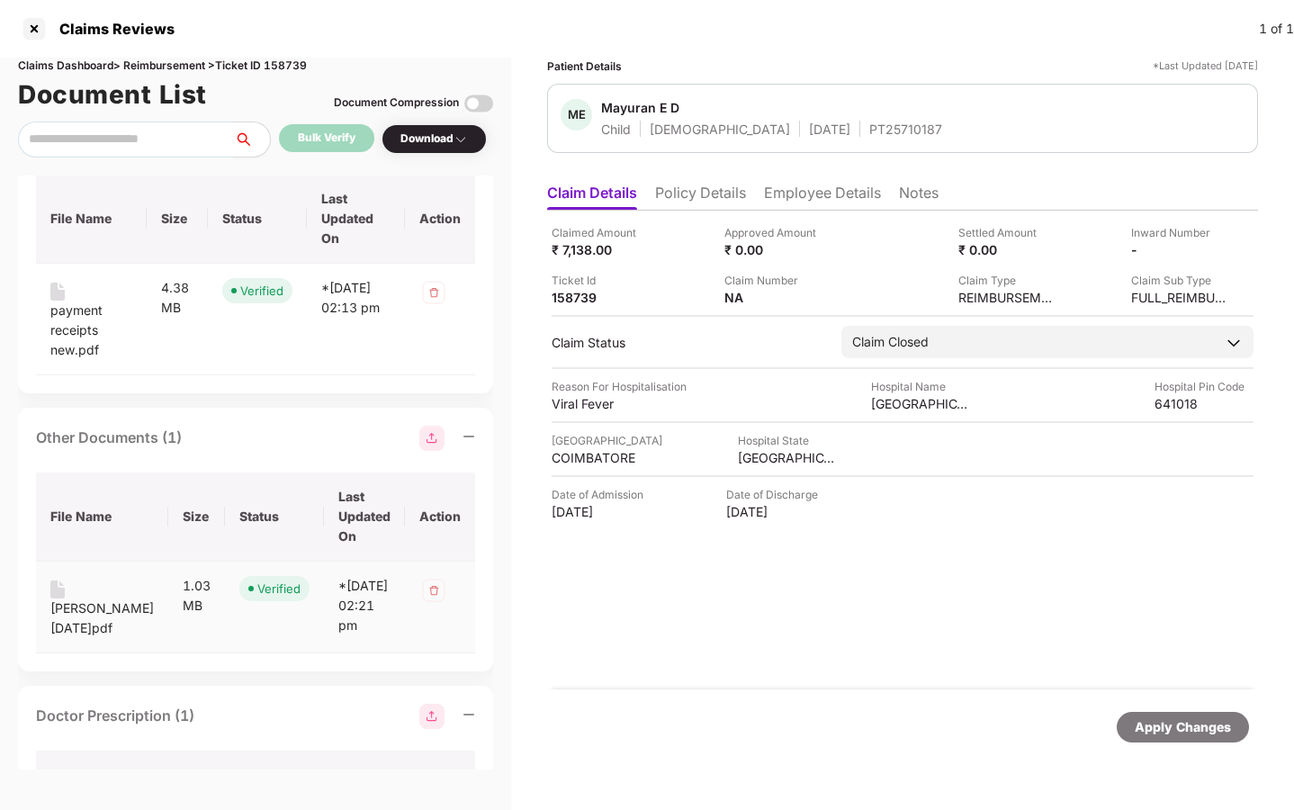
click at [97, 638] on div "elango aadhar 17th sep.pdf" at bounding box center [101, 618] width 103 height 40
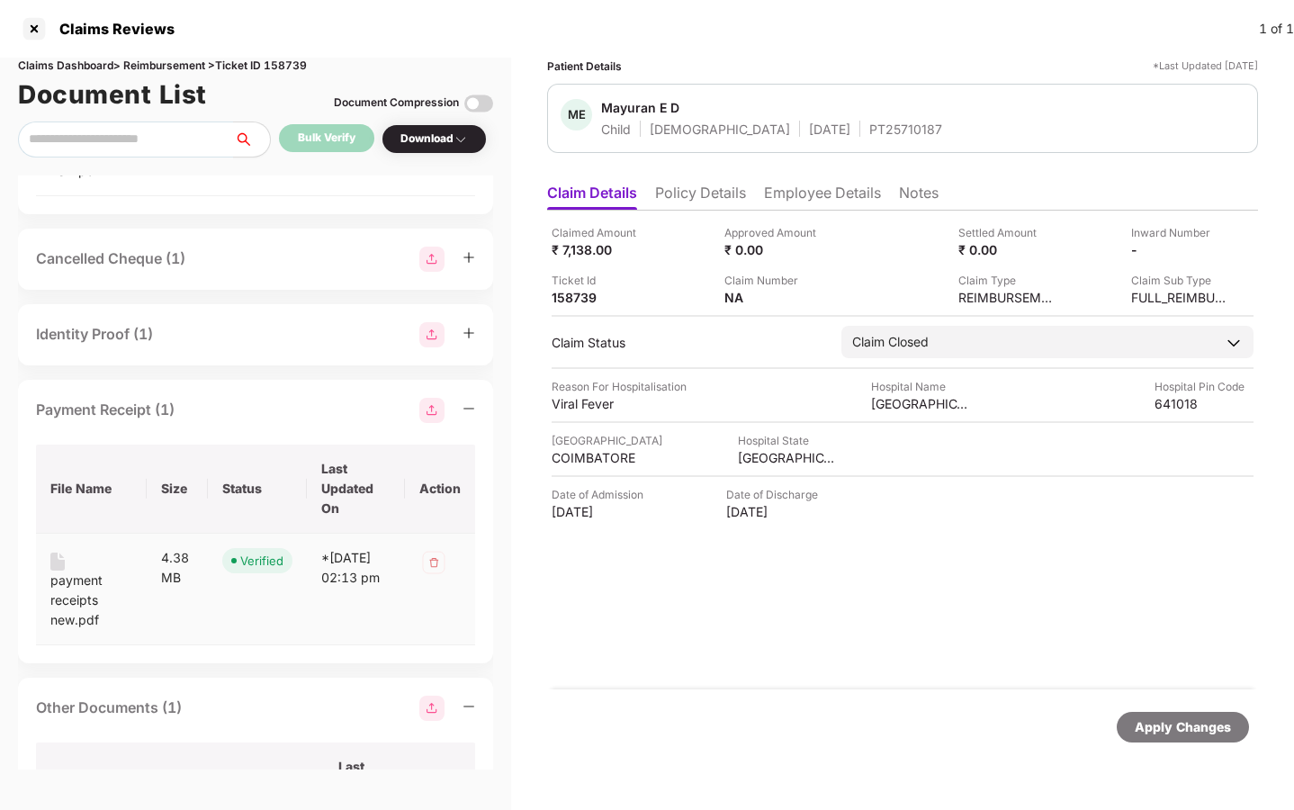
scroll to position [1285, 0]
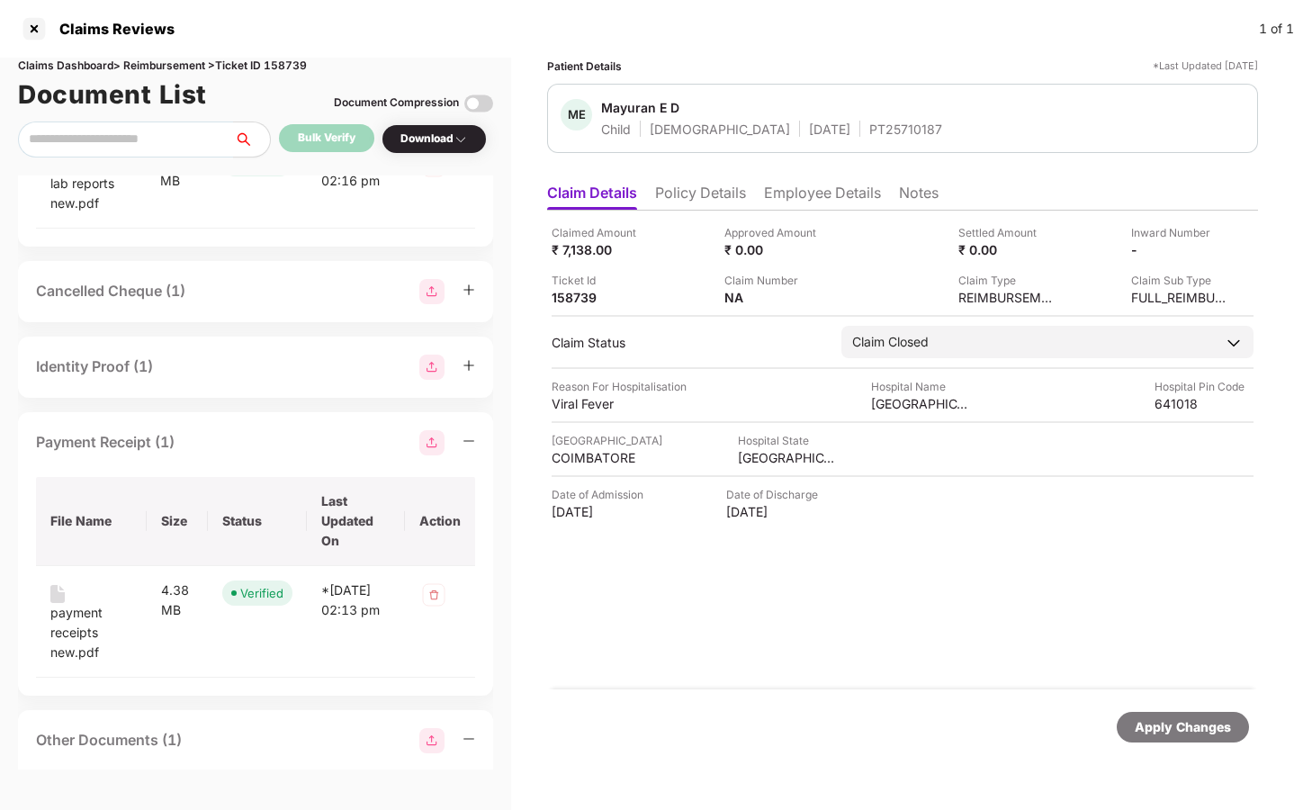
click at [220, 380] on div "Identity Proof (1)" at bounding box center [255, 367] width 439 height 25
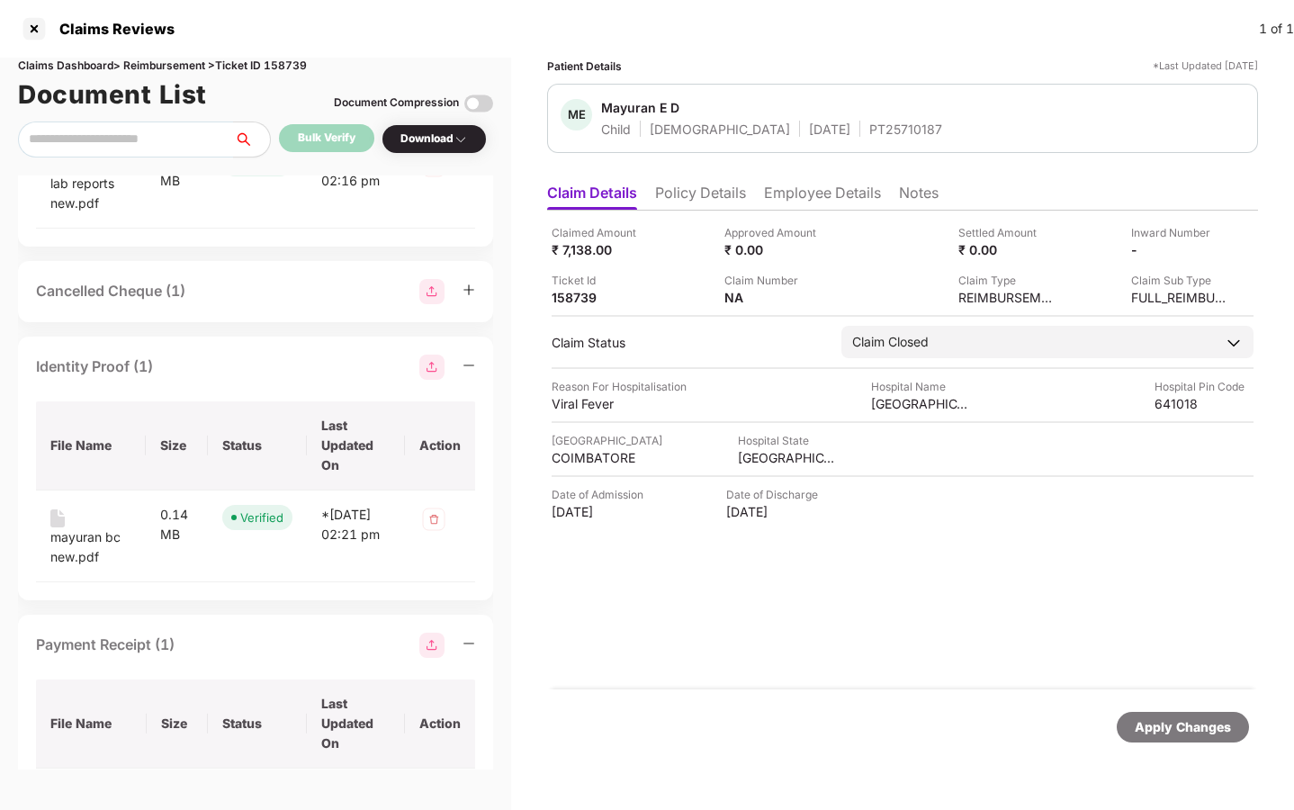
click at [166, 302] on div "Cancelled Cheque (1)" at bounding box center [110, 291] width 149 height 22
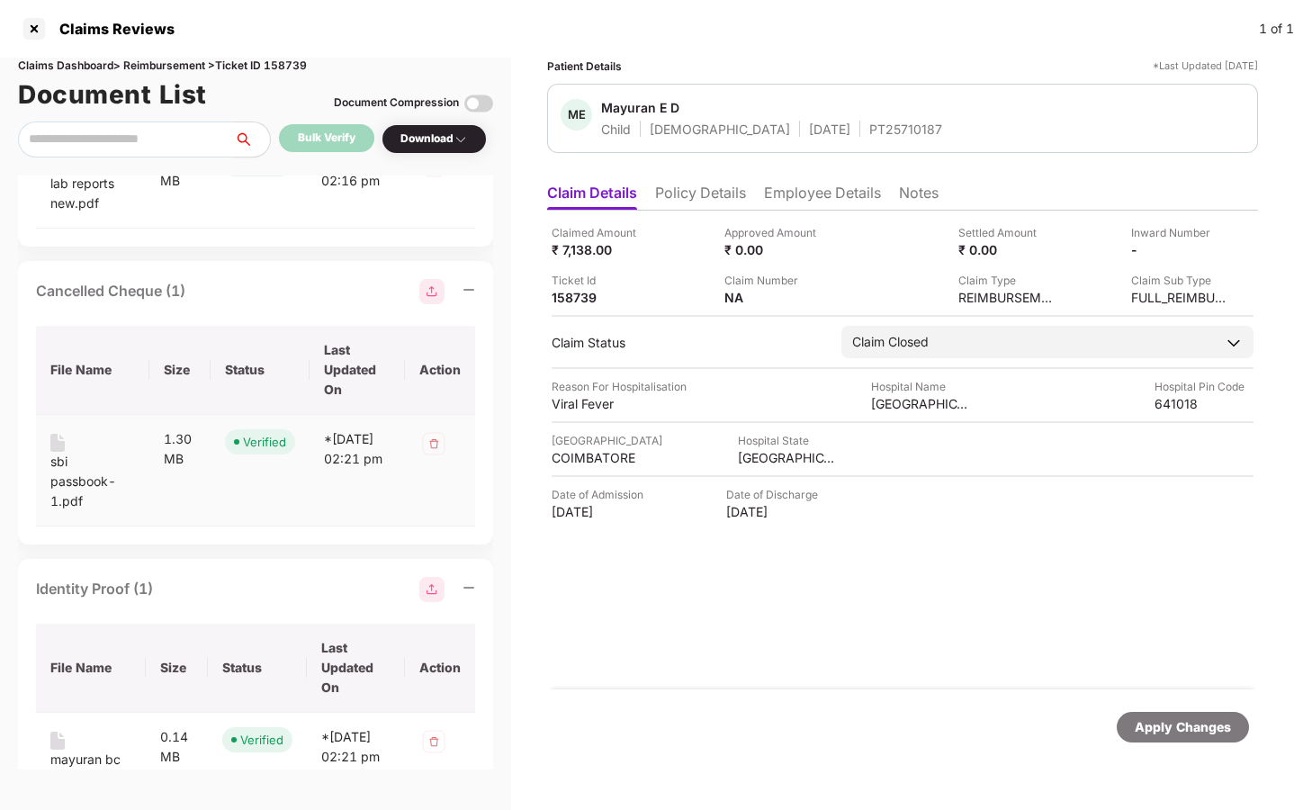
click at [76, 498] on div "sbi passbook-1.pdf" at bounding box center [92, 481] width 85 height 59
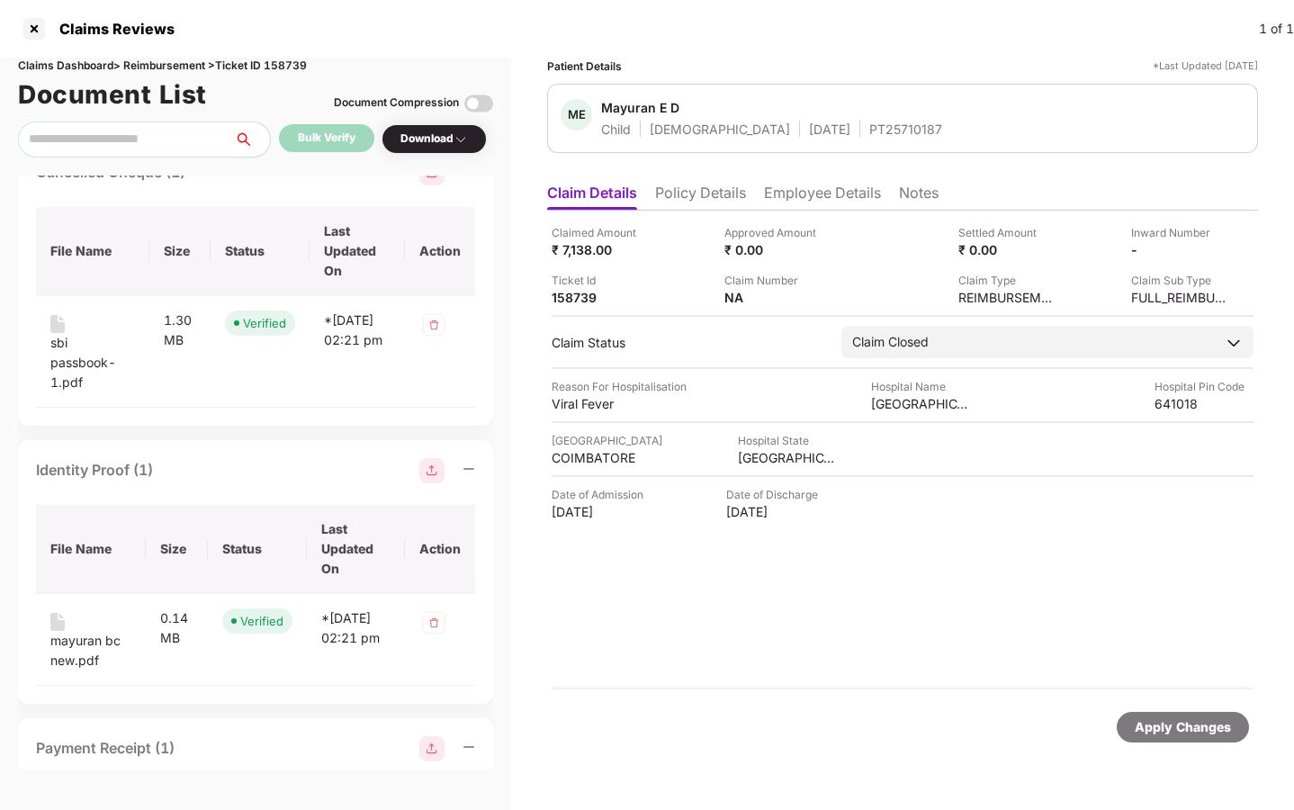
scroll to position [1407, 0]
click at [99, 664] on div "mayuran bc new.pdf" at bounding box center [90, 647] width 81 height 40
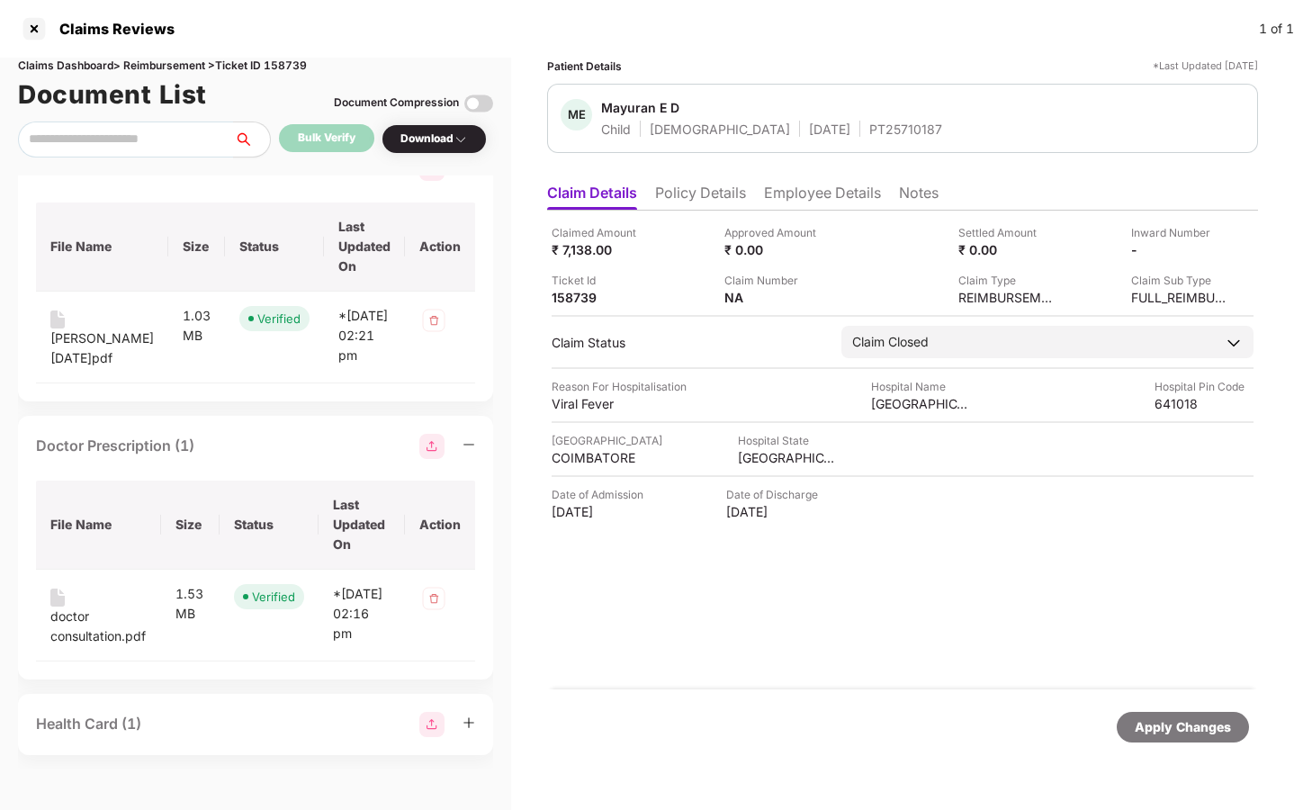
click at [157, 732] on div "Health Card (1)" at bounding box center [255, 724] width 439 height 25
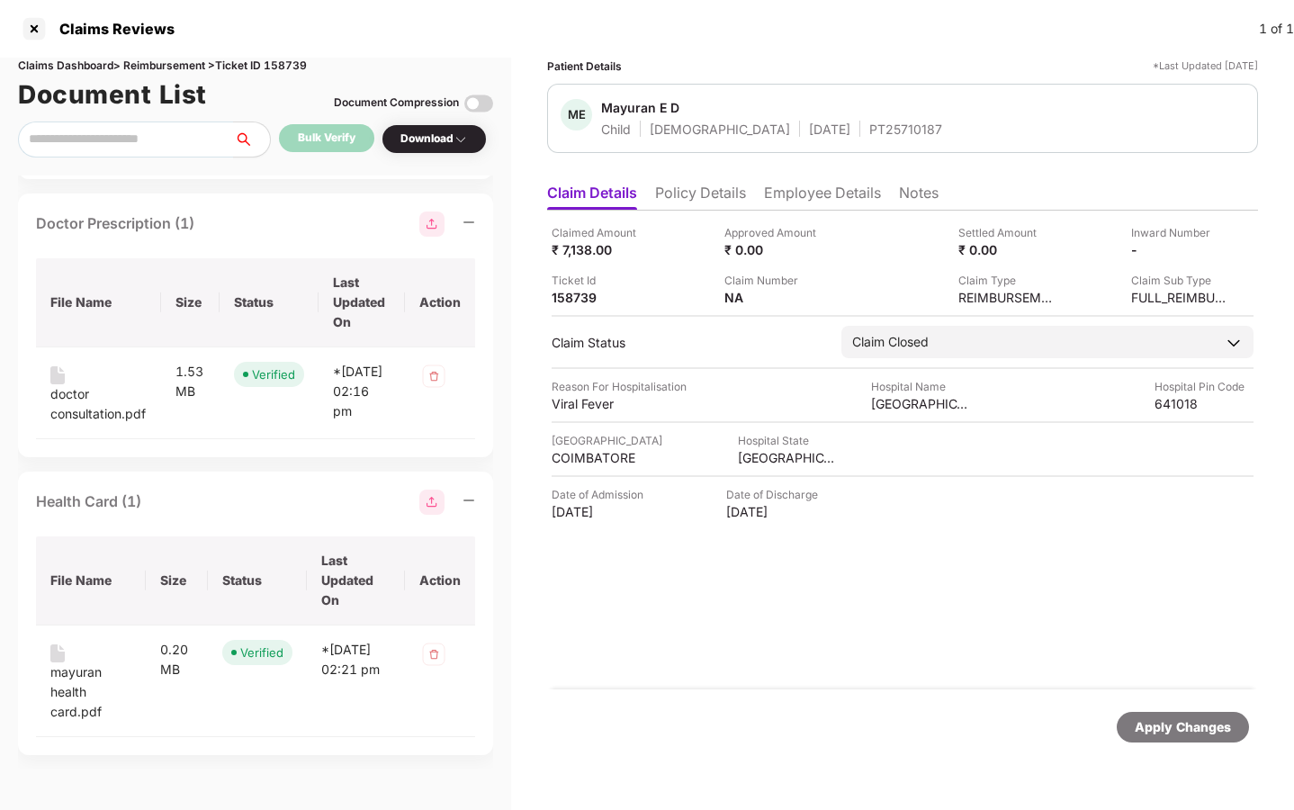
scroll to position [2558, 0]
click at [76, 675] on div "mayuran health card.pdf" at bounding box center [90, 691] width 81 height 59
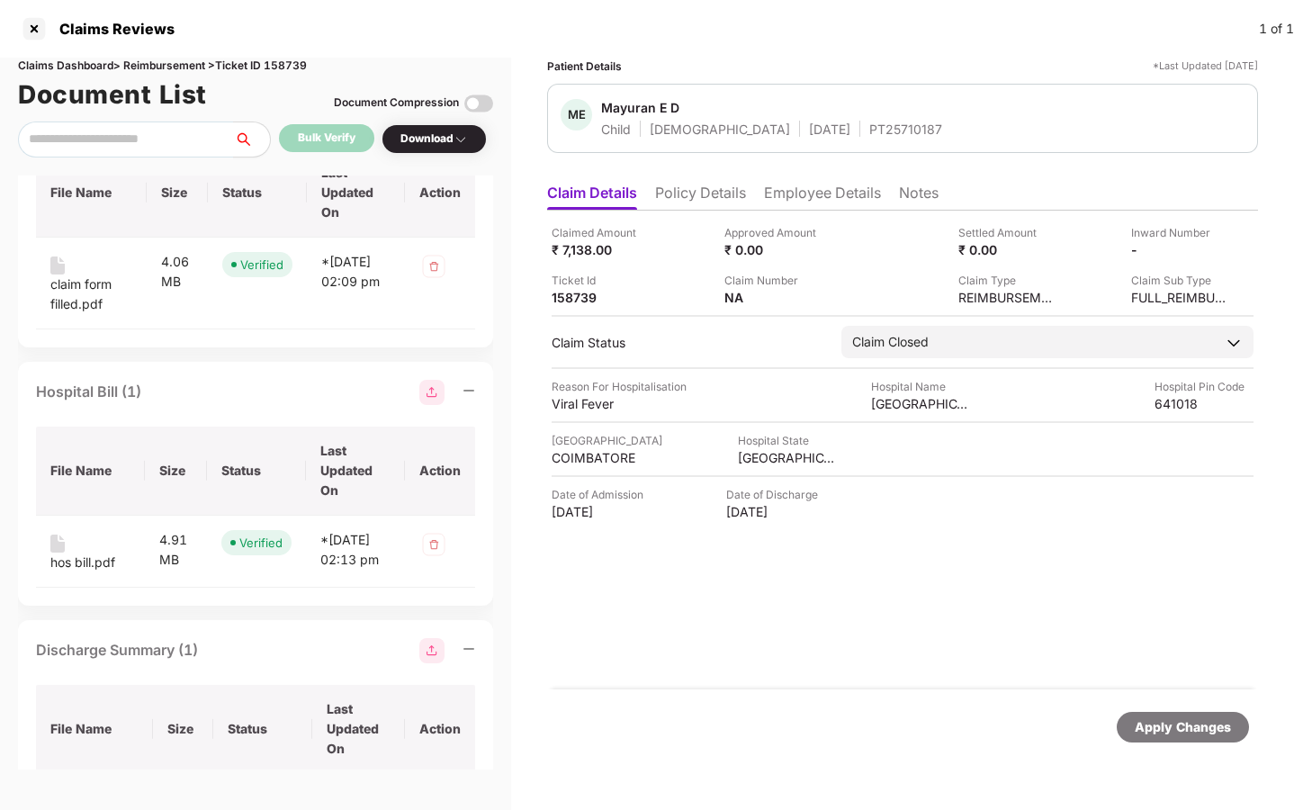
scroll to position [0, 0]
